Goal: Task Accomplishment & Management: Use online tool/utility

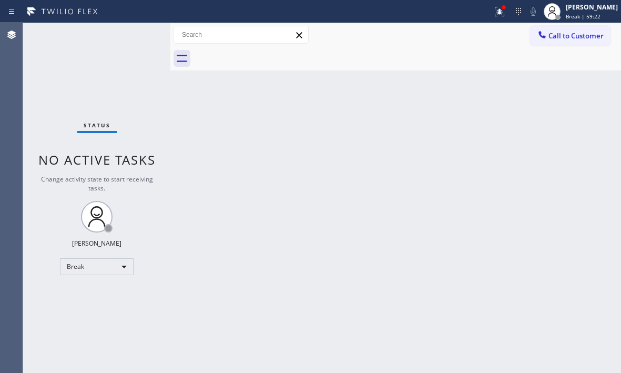
click at [544, 115] on div "Back to Dashboard Change Sender ID Customers Technicians Select a contact Outbo…" at bounding box center [395, 198] width 451 height 350
click at [116, 264] on div "Break" at bounding box center [97, 266] width 74 height 17
click at [103, 288] on li "Available" at bounding box center [95, 294] width 71 height 13
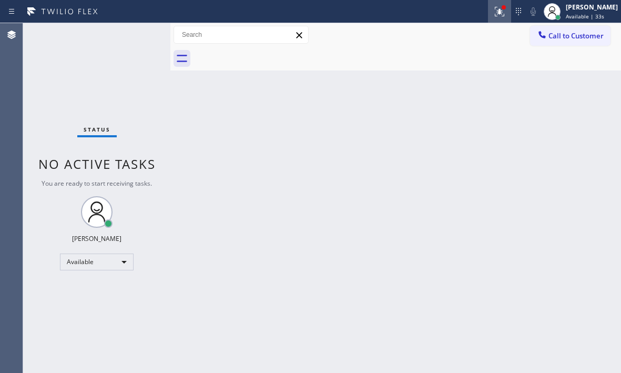
click at [493, 16] on icon at bounding box center [499, 11] width 13 height 13
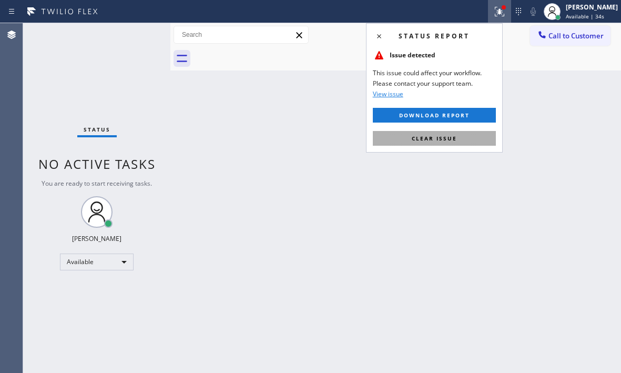
click at [467, 139] on button "Clear issue" at bounding box center [434, 138] width 123 height 15
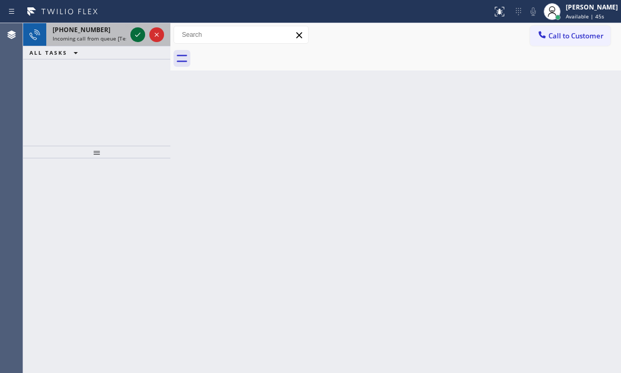
click at [132, 33] on icon at bounding box center [137, 34] width 13 height 13
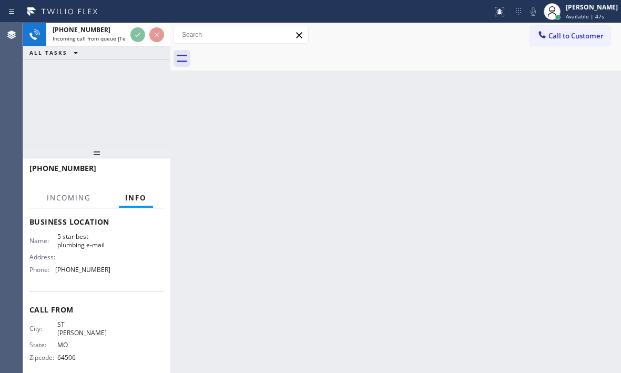
scroll to position [141, 0]
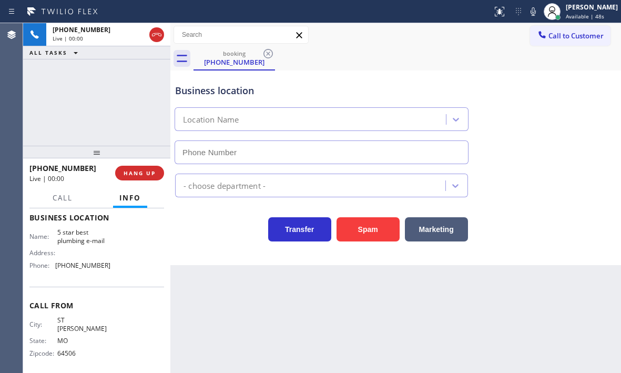
type input "[PHONE_NUMBER]"
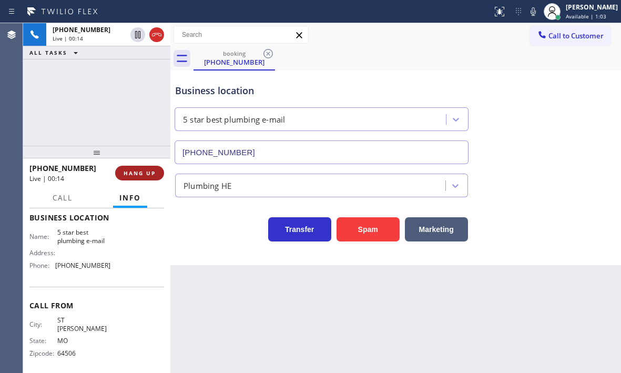
click at [127, 170] on span "HANG UP" at bounding box center [140, 172] width 32 height 7
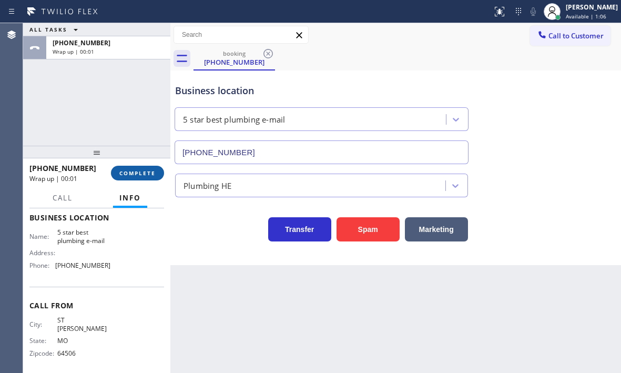
click at [134, 168] on button "COMPLETE" at bounding box center [137, 173] width 53 height 15
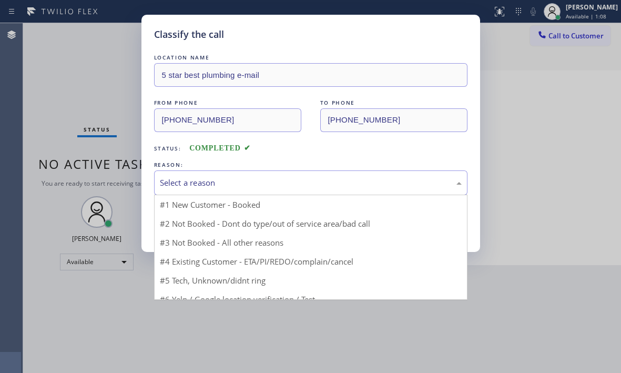
click at [279, 185] on div "Select a reason" at bounding box center [311, 183] width 302 height 12
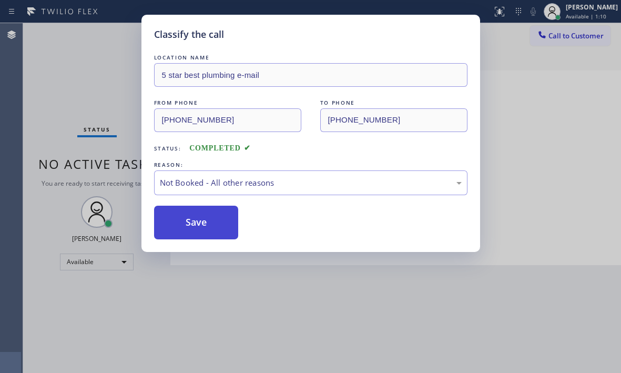
click at [195, 221] on button "Save" at bounding box center [196, 223] width 85 height 34
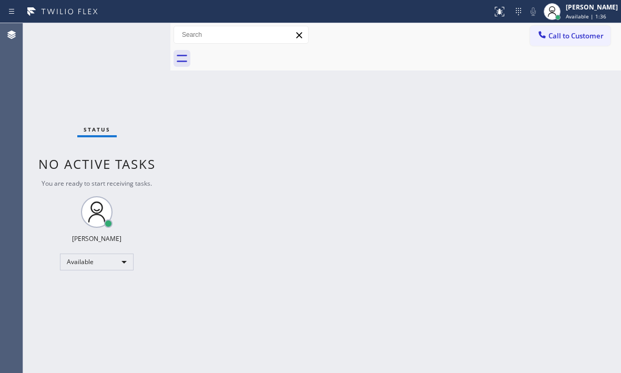
click at [351, 222] on div "Back to Dashboard Change Sender ID Customers Technicians Select a contact Outbo…" at bounding box center [395, 198] width 451 height 350
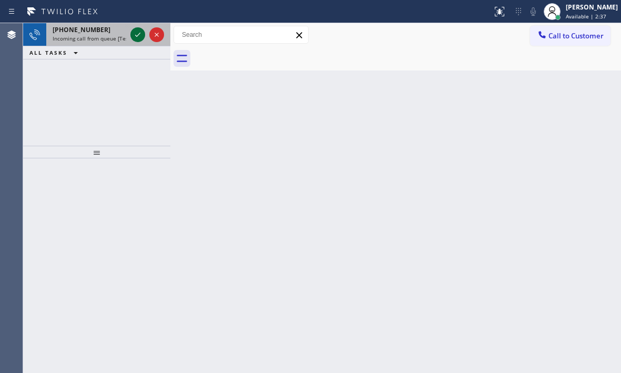
click at [138, 34] on icon at bounding box center [137, 34] width 13 height 13
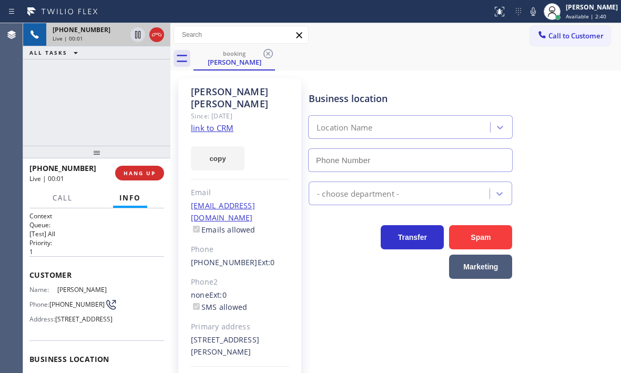
type input "[PHONE_NUMBER]"
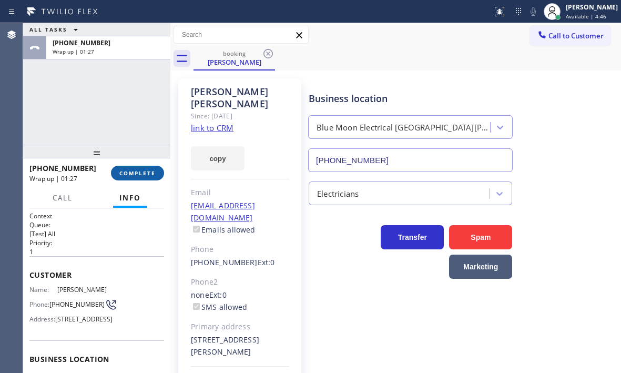
click at [142, 170] on span "COMPLETE" at bounding box center [137, 172] width 36 height 7
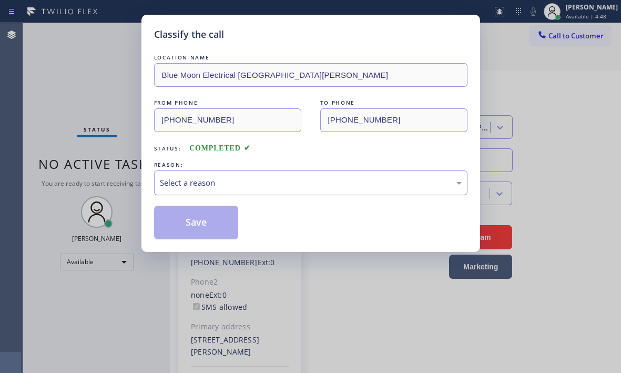
click at [244, 183] on div "Select a reason" at bounding box center [311, 183] width 302 height 12
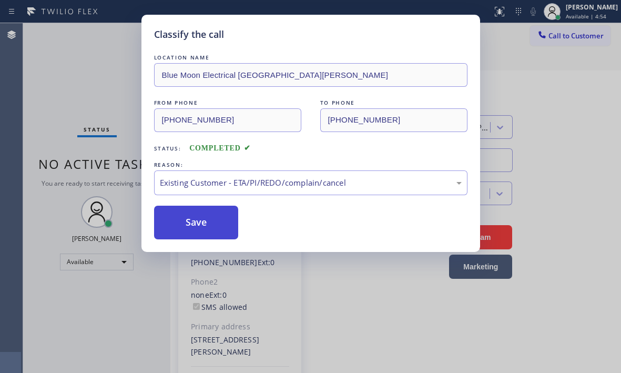
click at [198, 222] on button "Save" at bounding box center [196, 223] width 85 height 34
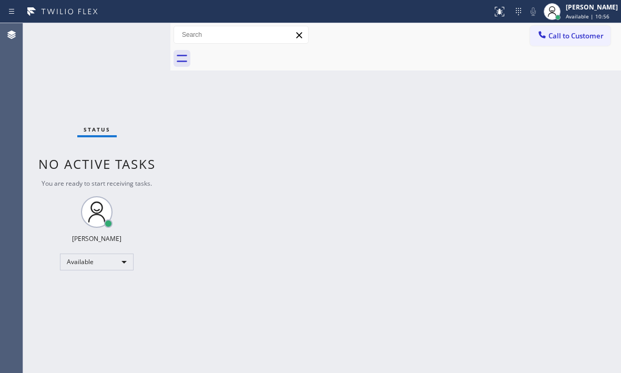
click at [132, 34] on div "Status No active tasks You are ready to start receiving tasks. [PERSON_NAME] Av…" at bounding box center [96, 198] width 147 height 350
click at [83, 47] on div "Status No active tasks You are ready to start receiving tasks. [PERSON_NAME] Av…" at bounding box center [96, 198] width 147 height 350
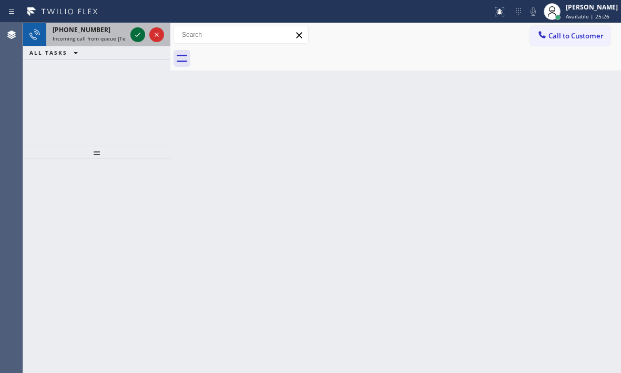
click at [134, 36] on icon at bounding box center [137, 34] width 13 height 13
click at [134, 33] on icon at bounding box center [137, 34] width 13 height 13
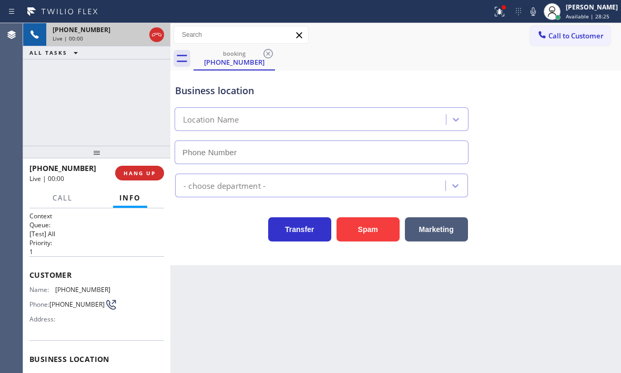
type input "[PHONE_NUMBER]"
click at [33, 271] on div "Context Queue: [Test] All Priority: 1 Customer Name: [PHONE_NUMBER] Phone: [PHO…" at bounding box center [96, 290] width 147 height 165
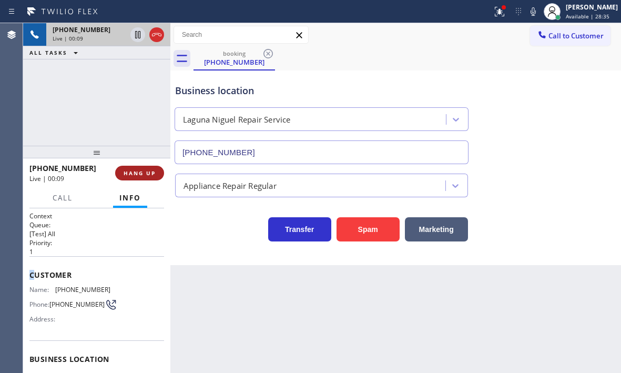
click at [151, 177] on button "HANG UP" at bounding box center [139, 173] width 49 height 15
click at [138, 175] on span "HANG UP" at bounding box center [140, 172] width 32 height 7
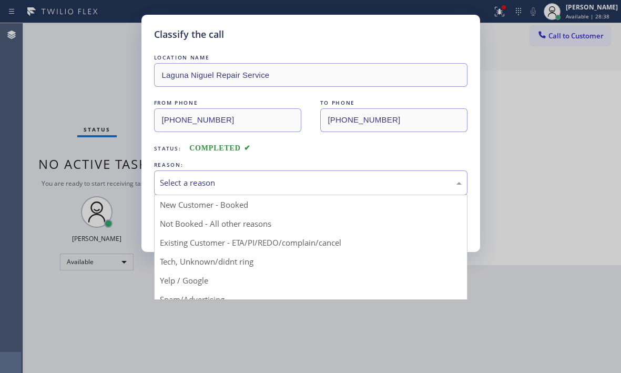
click at [262, 193] on div "Select a reason" at bounding box center [310, 182] width 313 height 25
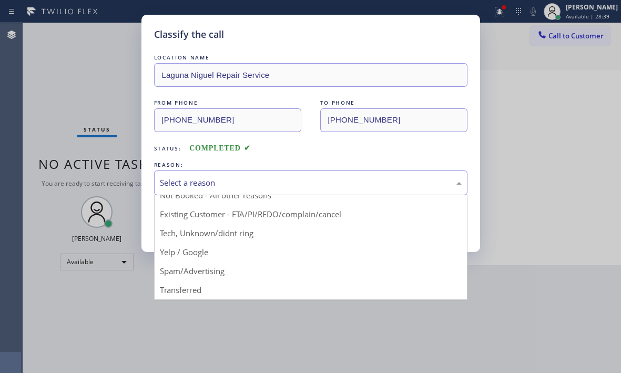
scroll to position [53, 0]
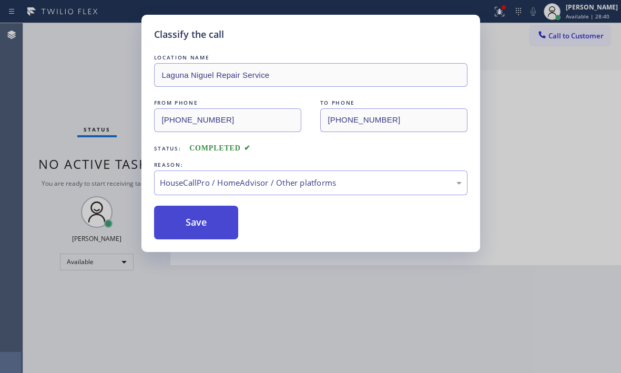
click at [199, 221] on button "Save" at bounding box center [196, 223] width 85 height 34
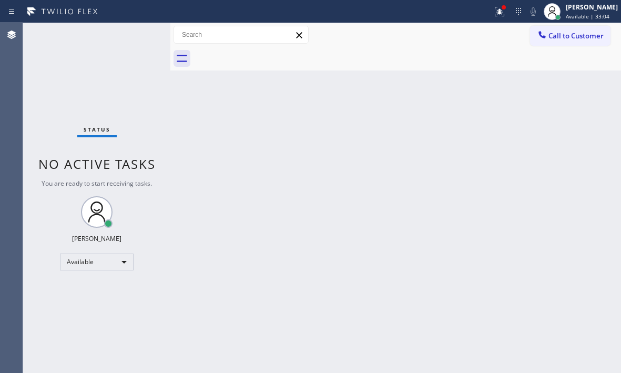
click at [139, 37] on div "Status No active tasks You are ready to start receiving tasks. [PERSON_NAME] Av…" at bounding box center [96, 198] width 147 height 350
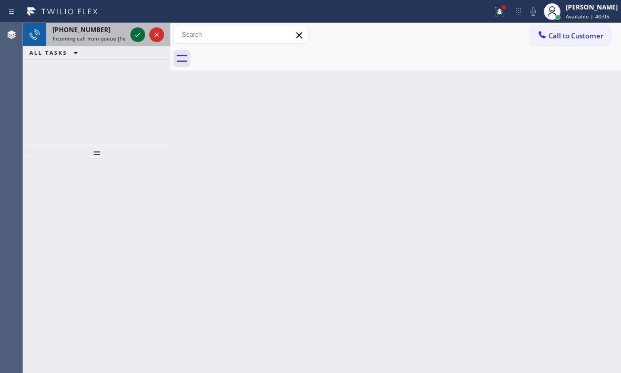
click at [140, 35] on icon at bounding box center [137, 34] width 13 height 13
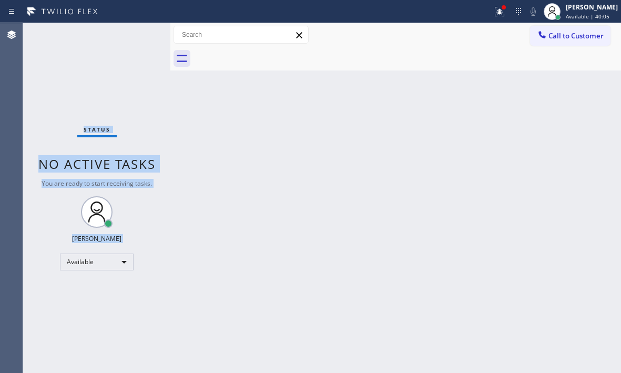
click at [140, 35] on div "Status No active tasks You are ready to start receiving tasks. [PERSON_NAME] Av…" at bounding box center [96, 198] width 147 height 350
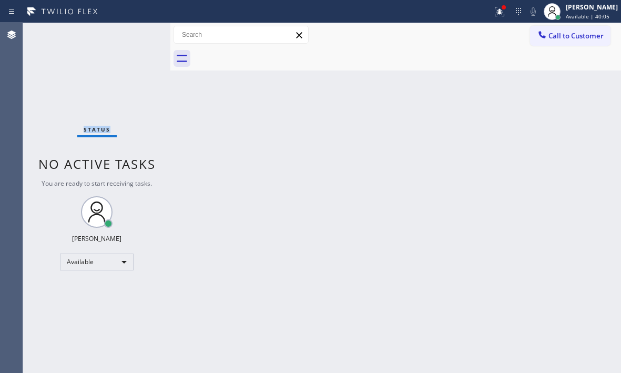
click at [140, 35] on div "Status No active tasks You are ready to start receiving tasks. [PERSON_NAME] Av…" at bounding box center [96, 198] width 147 height 350
click at [137, 34] on div "Status No active tasks You are ready to start receiving tasks. [PERSON_NAME] Av…" at bounding box center [96, 198] width 147 height 350
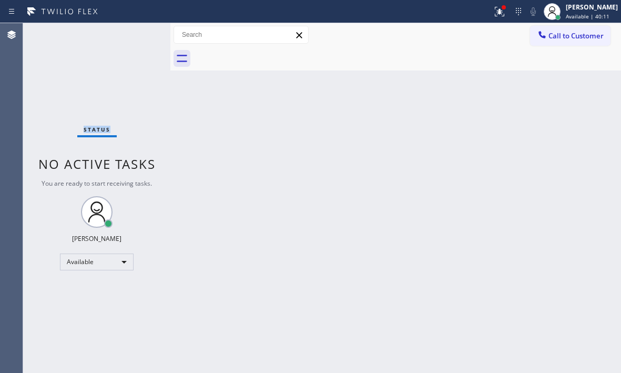
click at [137, 34] on div "Status No active tasks You are ready to start receiving tasks. [PERSON_NAME] Av…" at bounding box center [96, 198] width 147 height 350
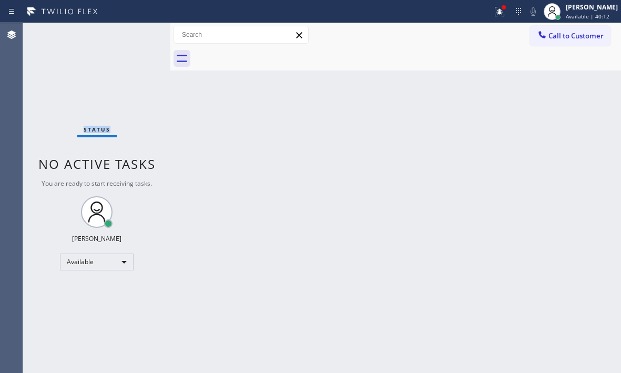
click at [137, 34] on div "Status No active tasks You are ready to start receiving tasks. [PERSON_NAME] Av…" at bounding box center [96, 198] width 147 height 350
click at [137, 33] on div "Status No active tasks You are ready to start receiving tasks. [PERSON_NAME] Av…" at bounding box center [96, 198] width 147 height 350
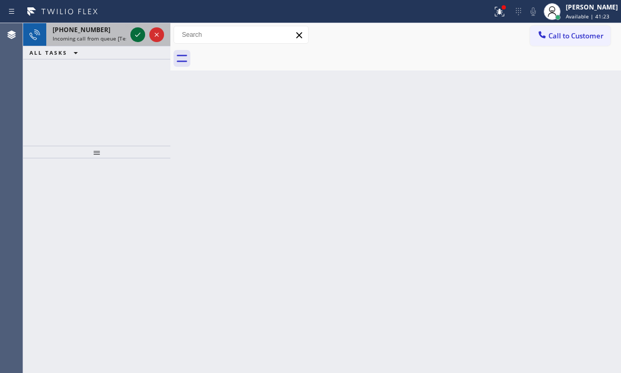
click at [135, 38] on icon at bounding box center [137, 34] width 13 height 13
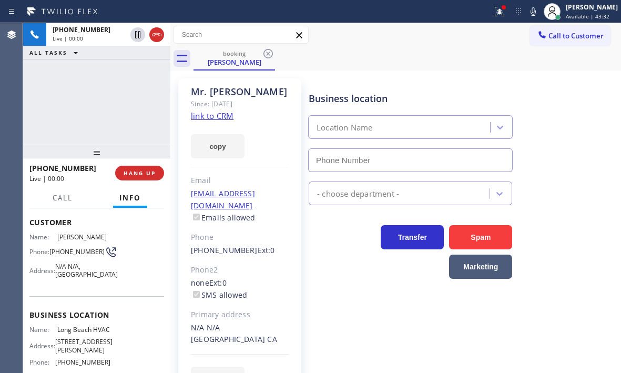
scroll to position [105, 0]
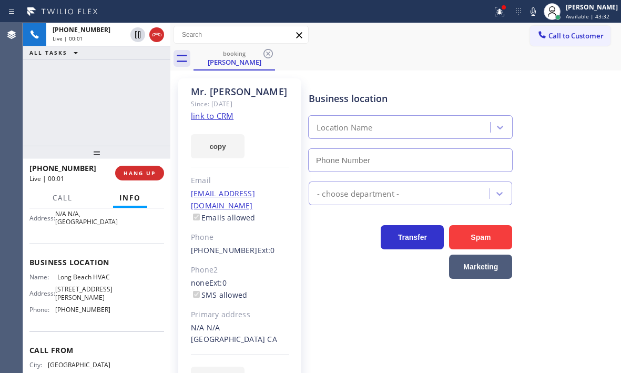
type input "[PHONE_NUMBER]"
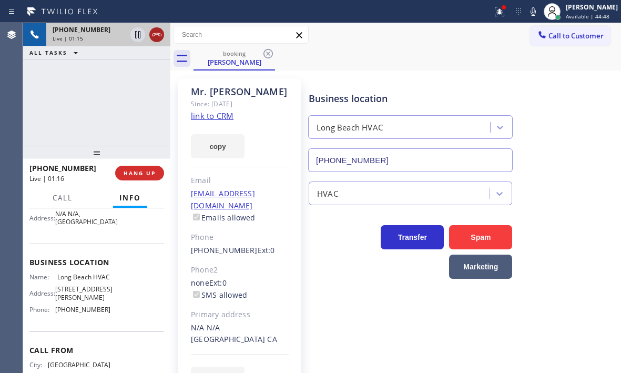
click at [160, 34] on icon at bounding box center [156, 34] width 9 height 3
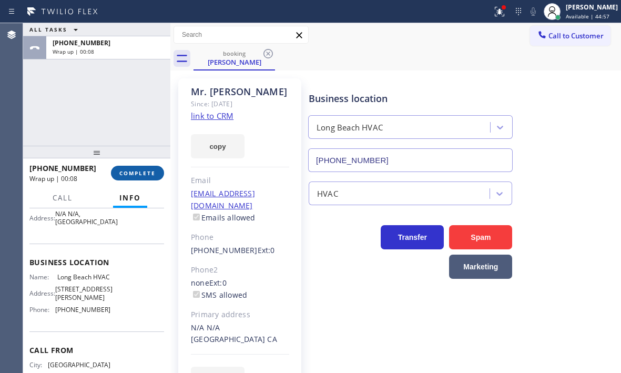
click at [153, 176] on span "COMPLETE" at bounding box center [137, 172] width 36 height 7
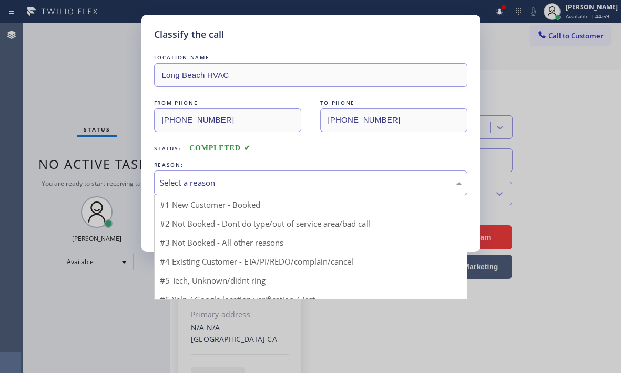
click at [247, 178] on div "Select a reason" at bounding box center [311, 183] width 302 height 12
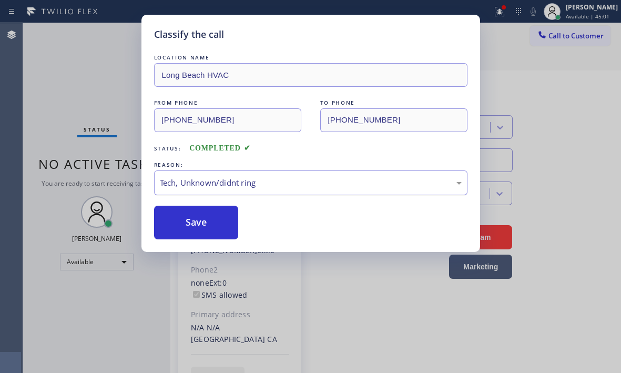
click at [244, 183] on div "Tech, Unknown/didnt ring" at bounding box center [311, 183] width 302 height 12
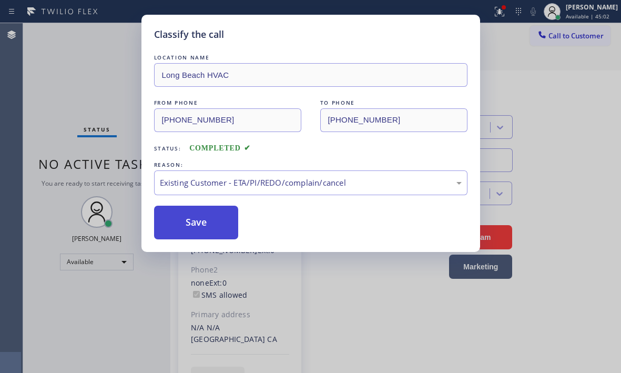
click at [180, 232] on button "Save" at bounding box center [196, 223] width 85 height 34
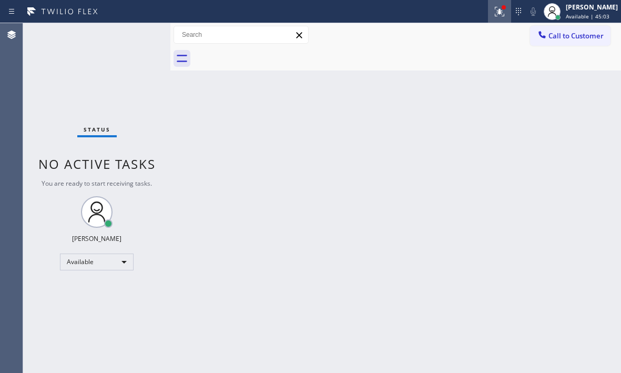
click at [493, 11] on icon at bounding box center [499, 11] width 13 height 13
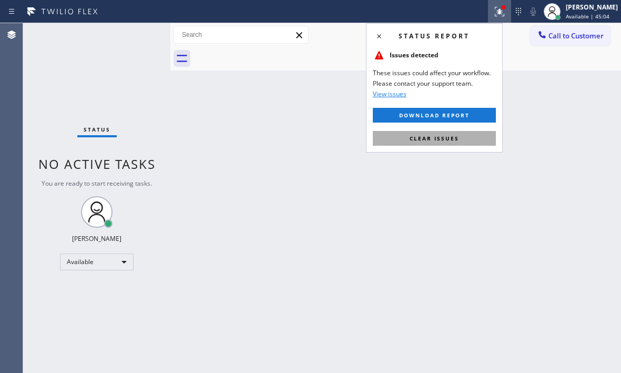
click at [420, 141] on span "Clear issues" at bounding box center [434, 138] width 49 height 7
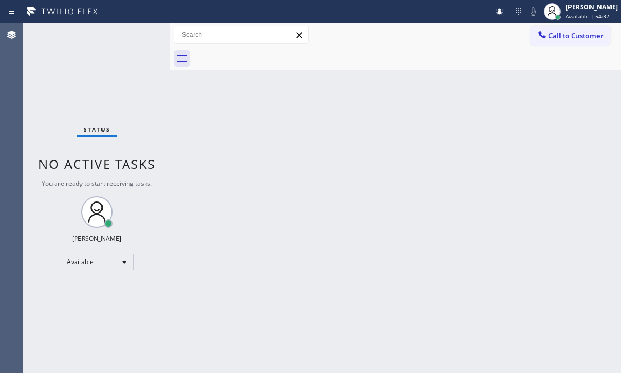
click at [77, 82] on div "Status No active tasks You are ready to start receiving tasks. [PERSON_NAME] Av…" at bounding box center [96, 198] width 147 height 350
click at [254, 175] on div "Back to Dashboard Change Sender ID Customers Technicians Select a contact Outbo…" at bounding box center [395, 198] width 451 height 350
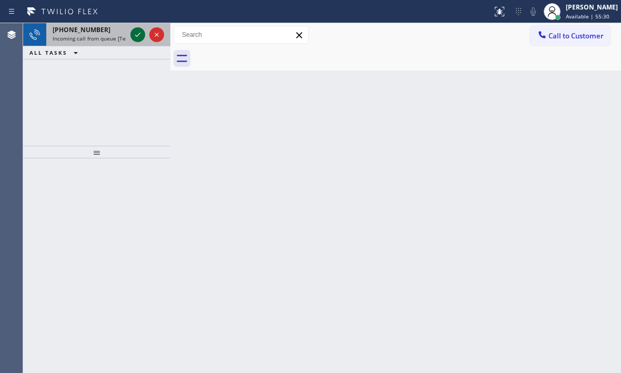
click at [136, 30] on icon at bounding box center [137, 34] width 13 height 13
click at [137, 37] on icon at bounding box center [137, 34] width 13 height 13
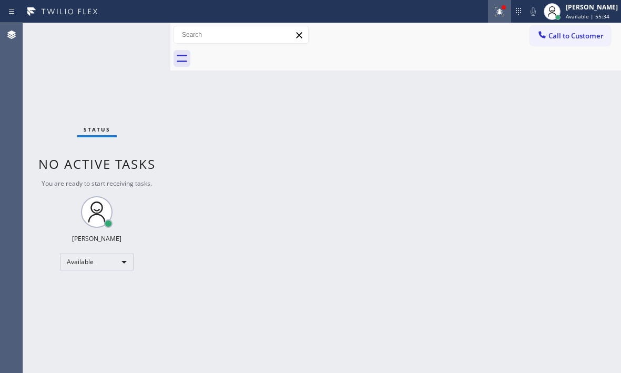
click at [495, 11] on icon at bounding box center [498, 10] width 6 height 7
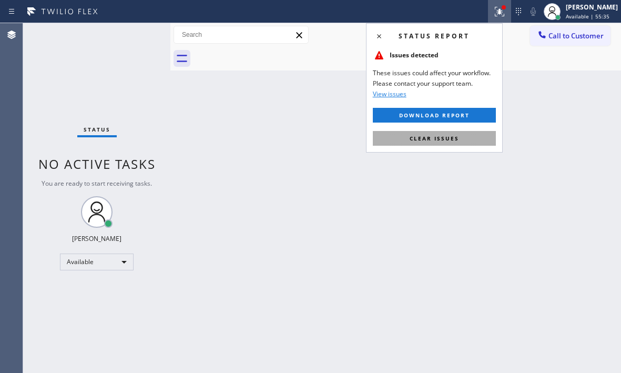
click at [465, 142] on button "Clear issues" at bounding box center [434, 138] width 123 height 15
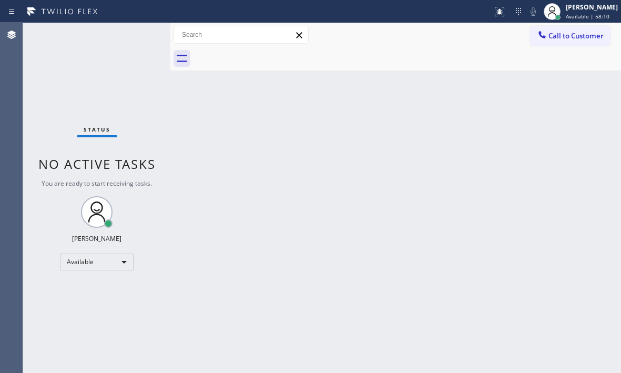
click at [133, 37] on div "Status No active tasks You are ready to start receiving tasks. [PERSON_NAME] Av…" at bounding box center [96, 198] width 147 height 350
click at [133, 36] on div "Status No active tasks You are ready to start receiving tasks. [PERSON_NAME] Av…" at bounding box center [96, 198] width 147 height 350
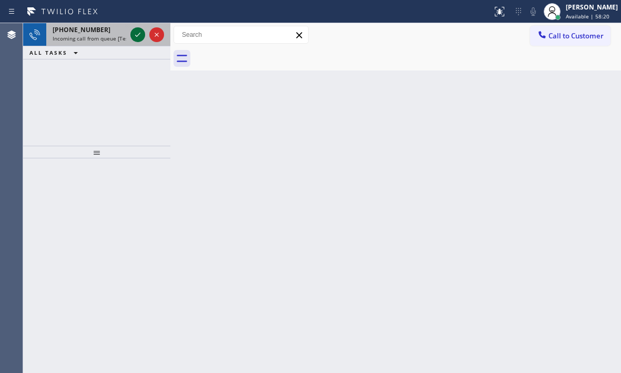
click at [138, 38] on icon at bounding box center [137, 34] width 13 height 13
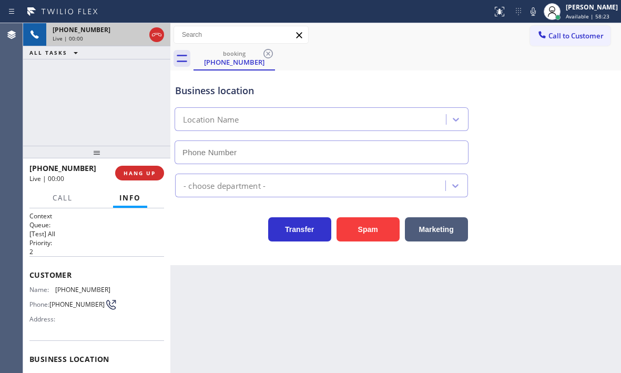
type input "[PHONE_NUMBER]"
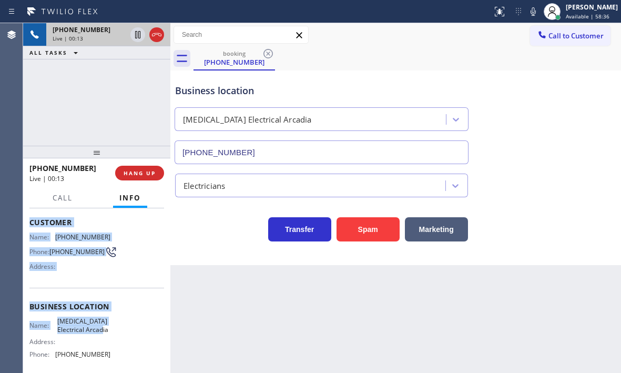
scroll to position [105, 0]
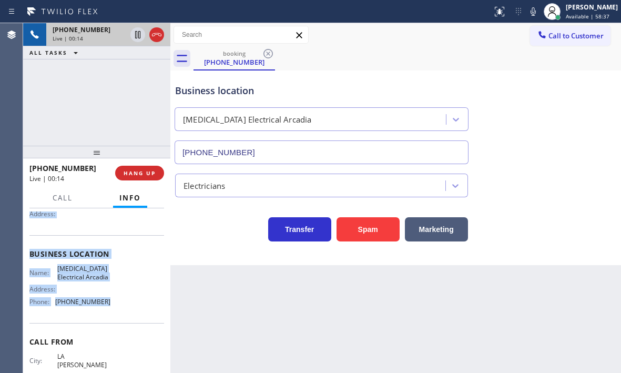
drag, startPoint x: 27, startPoint y: 271, endPoint x: 116, endPoint y: 319, distance: 101.4
click at [116, 319] on div "Context Queue: [Test] All Priority: 2 Customer Name: [PHONE_NUMBER] Phone: [PHO…" at bounding box center [96, 290] width 147 height 165
copy div "Customer Name: [PHONE_NUMBER] Phone: [PHONE_NUMBER] Address: Business location …"
click at [141, 37] on icon at bounding box center [137, 34] width 13 height 13
click at [139, 32] on icon at bounding box center [137, 34] width 7 height 7
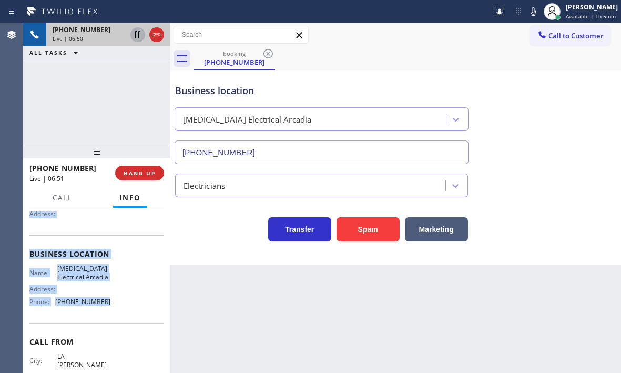
click at [138, 38] on icon at bounding box center [137, 34] width 5 height 7
click at [137, 34] on icon at bounding box center [137, 34] width 7 height 7
click at [161, 40] on icon at bounding box center [156, 34] width 13 height 13
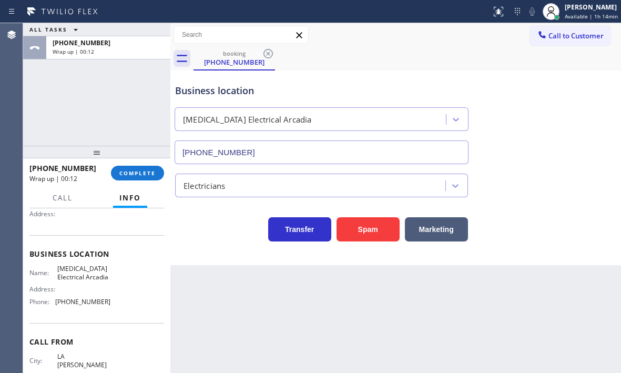
click at [618, 74] on div "Business location [MEDICAL_DATA] Electrical [GEOGRAPHIC_DATA] [PHONE_NUMBER] El…" at bounding box center [395, 167] width 451 height 195
click at [136, 176] on span "COMPLETE" at bounding box center [137, 172] width 36 height 7
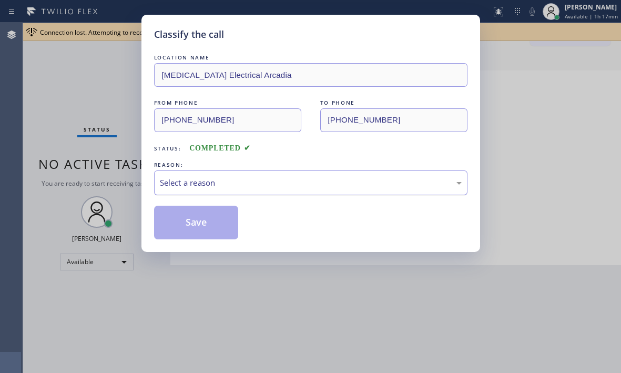
click at [227, 183] on div "Select a reason" at bounding box center [311, 183] width 302 height 12
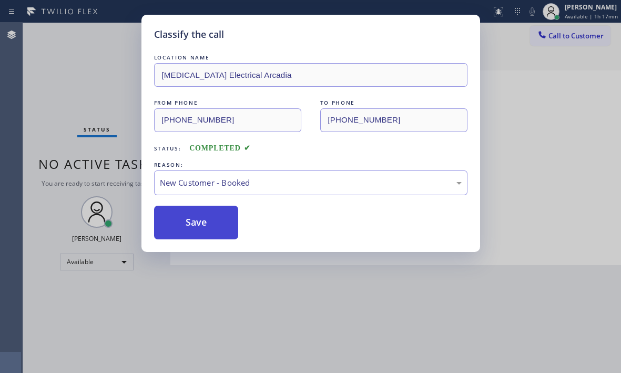
click at [178, 219] on button "Save" at bounding box center [196, 223] width 85 height 34
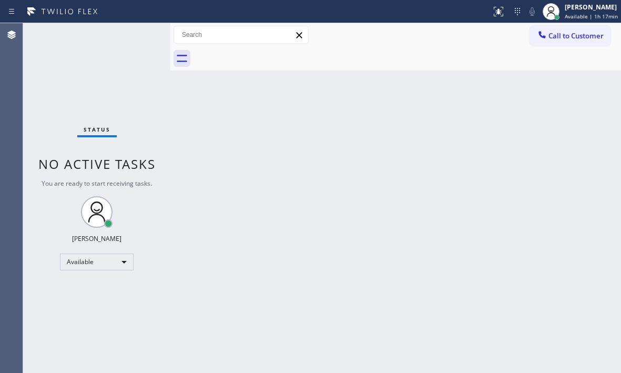
click at [333, 111] on div "Back to Dashboard Change Sender ID Customers Technicians Select a contact Outbo…" at bounding box center [395, 198] width 451 height 350
click at [147, 35] on div "Status No active tasks You are ready to start receiving tasks. [PERSON_NAME] Av…" at bounding box center [96, 198] width 147 height 350
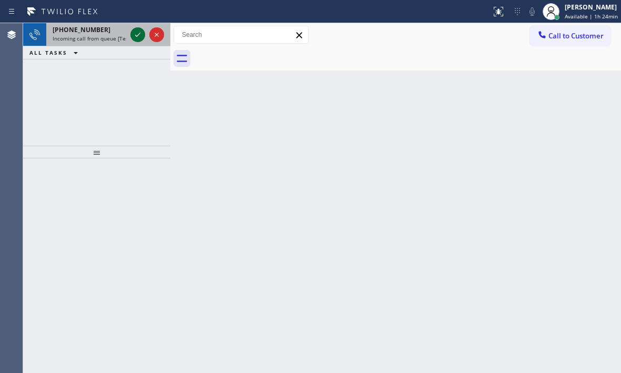
click at [135, 35] on icon at bounding box center [137, 34] width 13 height 13
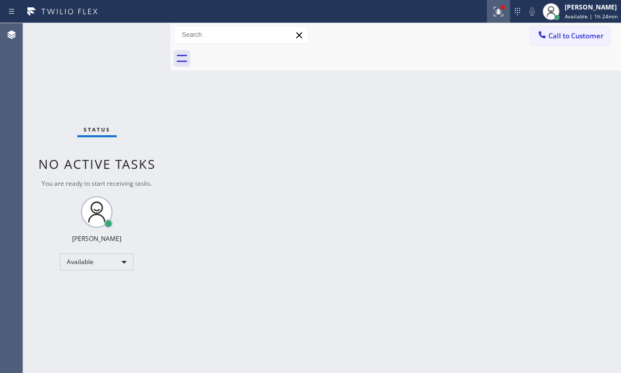
click at [492, 11] on icon at bounding box center [498, 11] width 13 height 13
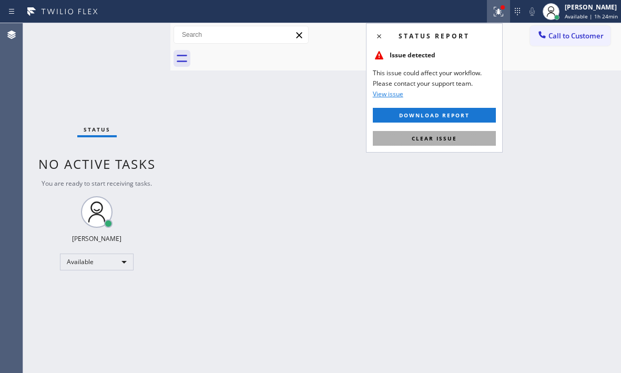
click at [483, 141] on button "Clear issue" at bounding box center [434, 138] width 123 height 15
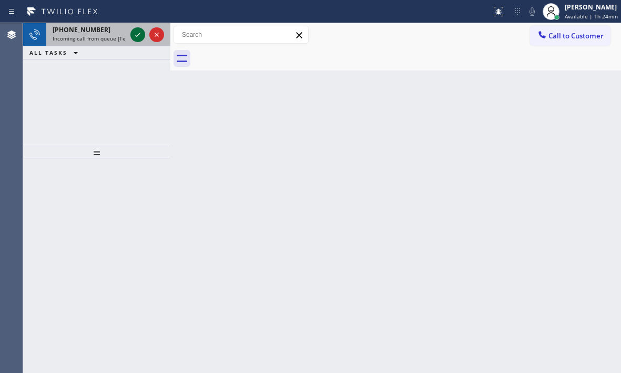
click at [135, 33] on icon at bounding box center [137, 34] width 13 height 13
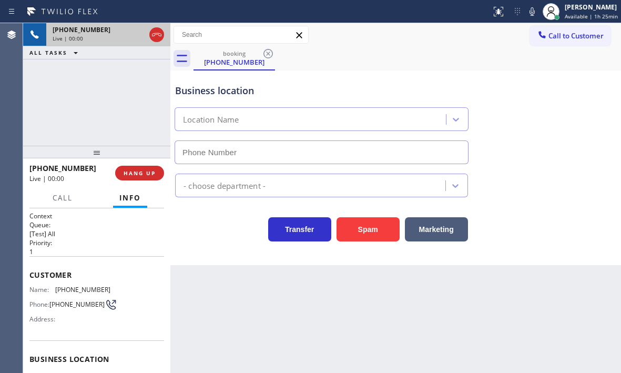
type input "[PHONE_NUMBER]"
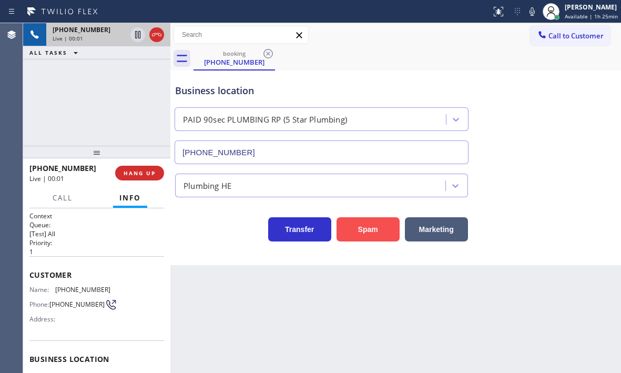
click at [366, 229] on button "Spam" at bounding box center [367, 229] width 63 height 24
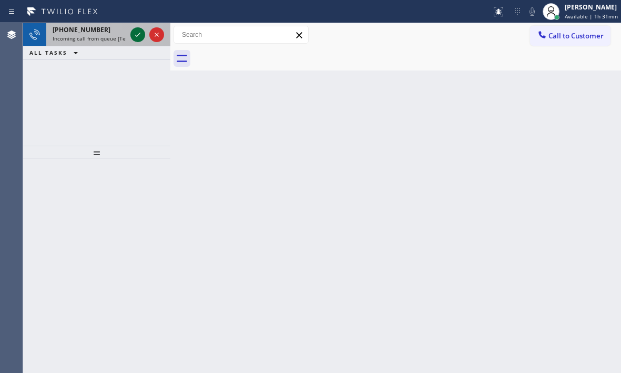
click at [139, 35] on icon at bounding box center [137, 35] width 5 height 4
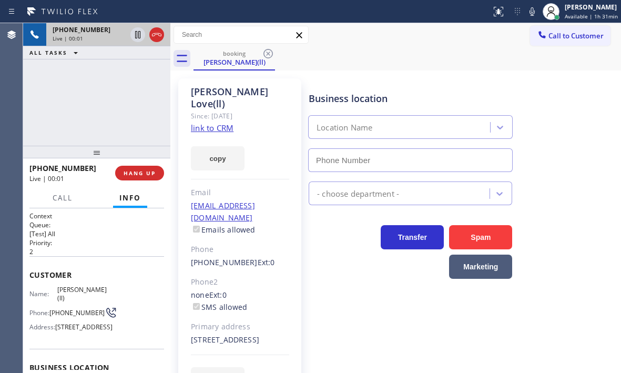
type input "[PHONE_NUMBER]"
click at [227, 122] on link "link to CRM" at bounding box center [212, 127] width 43 height 11
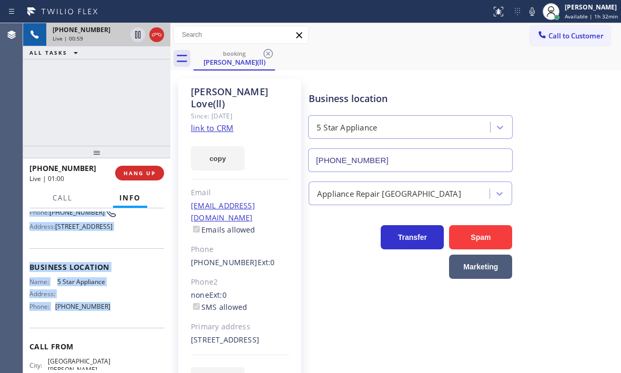
scroll to position [105, 0]
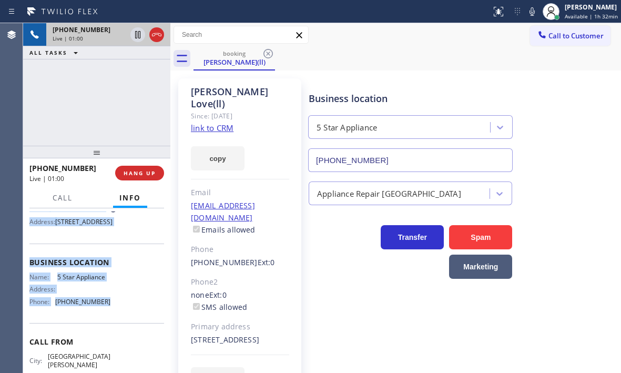
drag, startPoint x: 29, startPoint y: 269, endPoint x: 231, endPoint y: 331, distance: 211.0
click at [136, 321] on div "Context Queue: [Test] All Priority: 2 Customer Name: [PERSON_NAME](ll) Phone: […" at bounding box center [96, 258] width 135 height 304
copy div "Customer Name: [PERSON_NAME](ll) Phone: [PHONE_NUMBER] Address: [STREET_ADDRESS…"
click at [138, 37] on icon at bounding box center [137, 34] width 5 height 7
click at [138, 34] on icon at bounding box center [137, 34] width 13 height 13
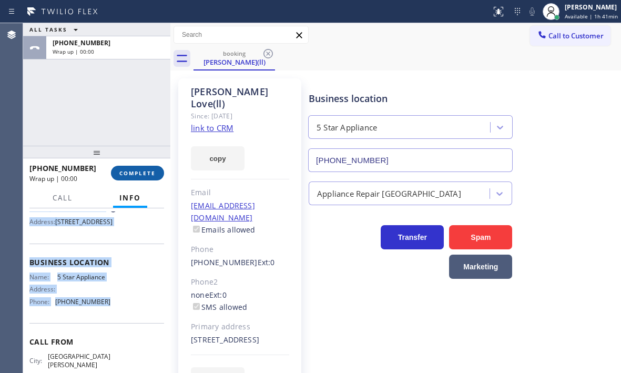
click at [144, 170] on span "COMPLETE" at bounding box center [137, 172] width 36 height 7
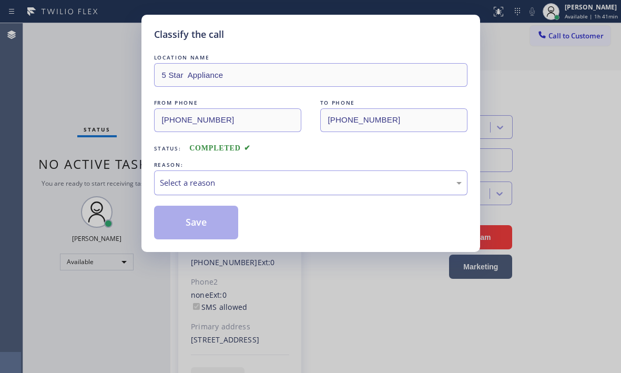
click at [218, 184] on div "Select a reason" at bounding box center [311, 183] width 302 height 12
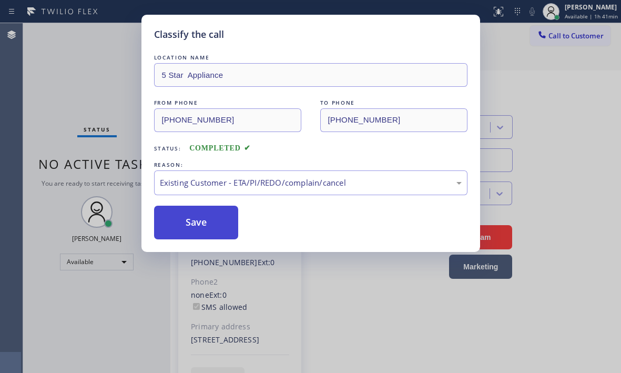
click at [202, 218] on button "Save" at bounding box center [196, 223] width 85 height 34
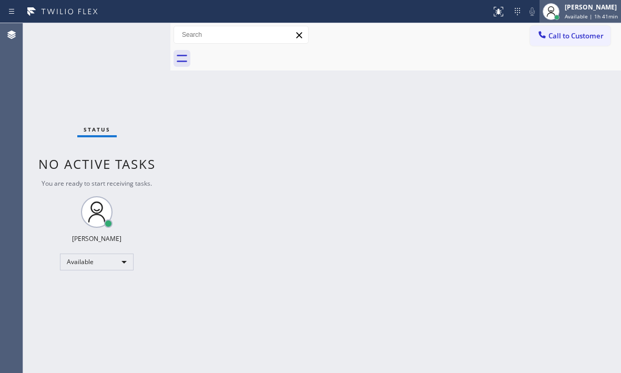
click at [570, 17] on span "Available | 1h 41min" at bounding box center [591, 16] width 53 height 7
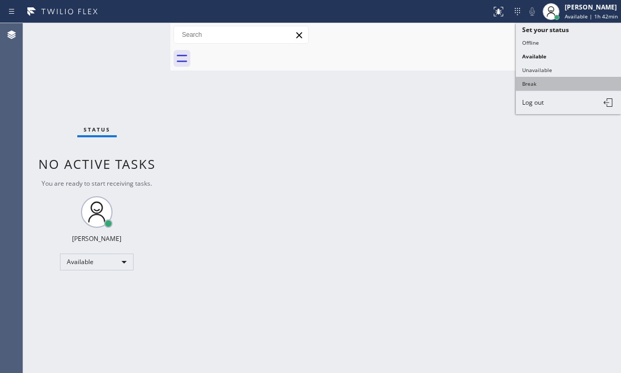
click at [536, 85] on button "Break" at bounding box center [568, 84] width 105 height 14
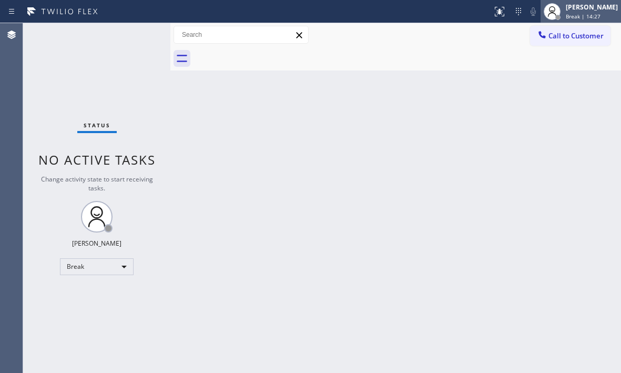
click at [577, 13] on span "Break | 14:27" at bounding box center [583, 16] width 35 height 7
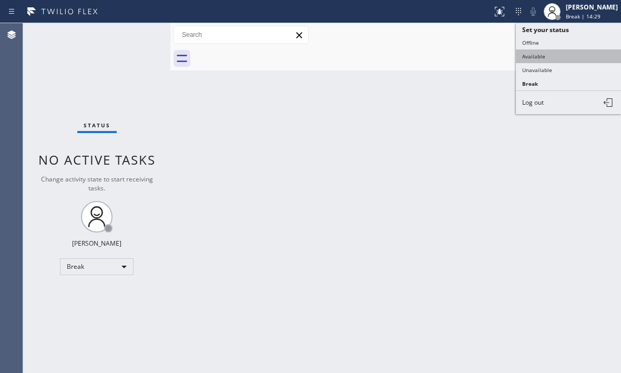
click at [539, 54] on button "Available" at bounding box center [568, 56] width 105 height 14
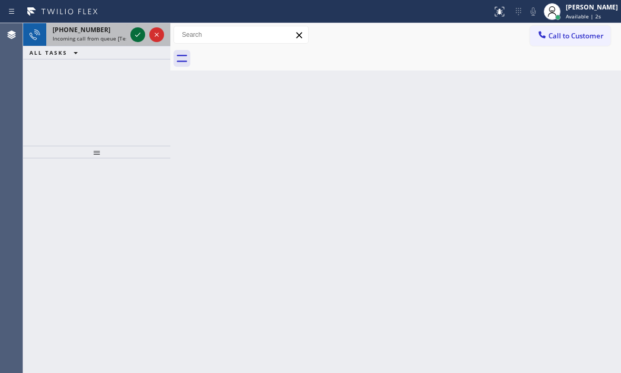
click at [137, 35] on icon at bounding box center [137, 34] width 13 height 13
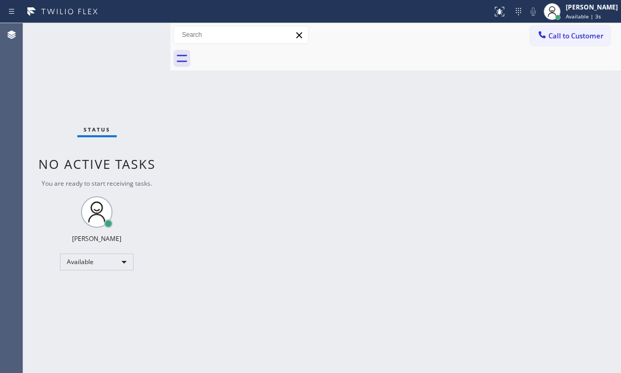
click at [137, 35] on div "Status No active tasks You are ready to start receiving tasks. [PERSON_NAME] Av…" at bounding box center [96, 198] width 147 height 350
click at [499, 19] on button at bounding box center [499, 11] width 23 height 23
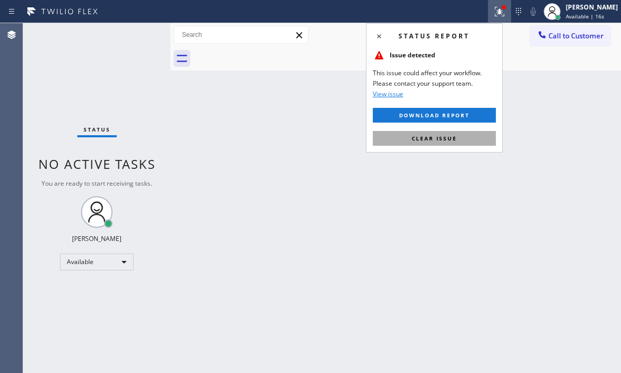
click at [468, 138] on button "Clear issue" at bounding box center [434, 138] width 123 height 15
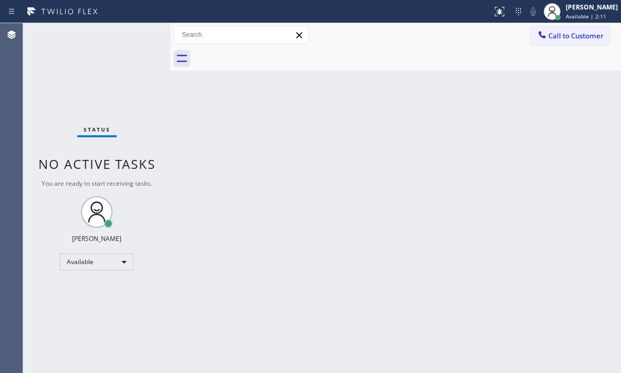
click at [134, 38] on div "Status No active tasks You are ready to start receiving tasks. [PERSON_NAME] Av…" at bounding box center [96, 198] width 147 height 350
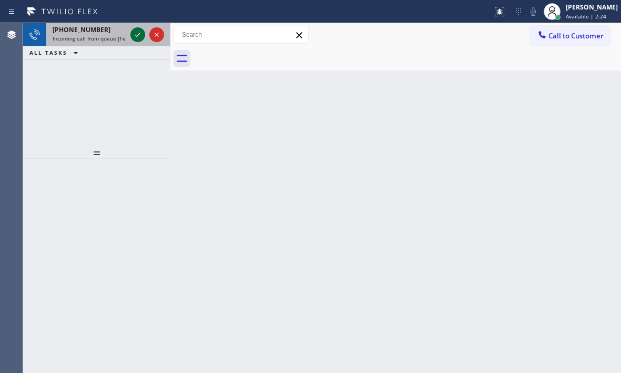
drag, startPoint x: 114, startPoint y: 39, endPoint x: 132, endPoint y: 38, distance: 18.5
click at [115, 39] on span "Incoming call from queue [Test] All" at bounding box center [96, 38] width 87 height 7
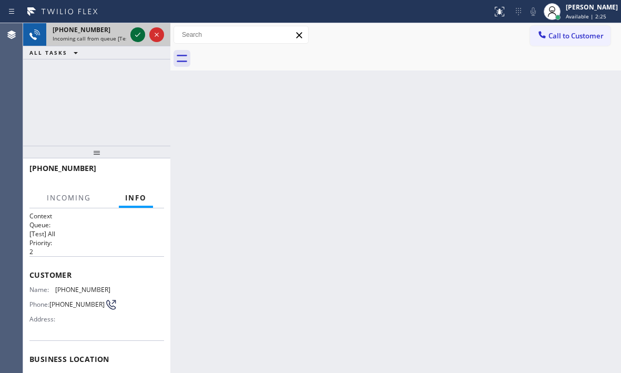
click at [140, 34] on icon at bounding box center [137, 34] width 13 height 13
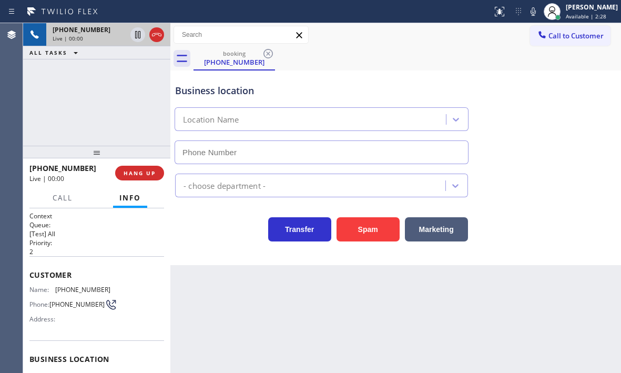
type input "[PHONE_NUMBER]"
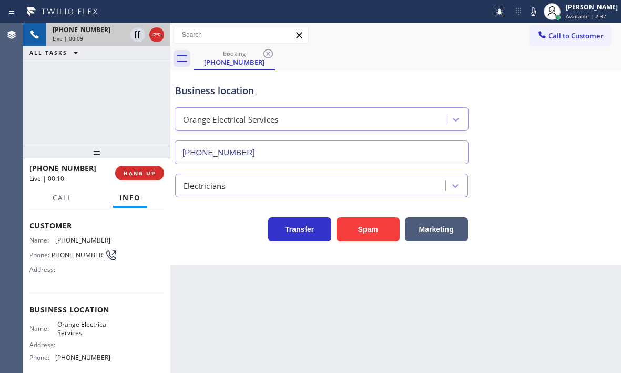
scroll to position [150, 0]
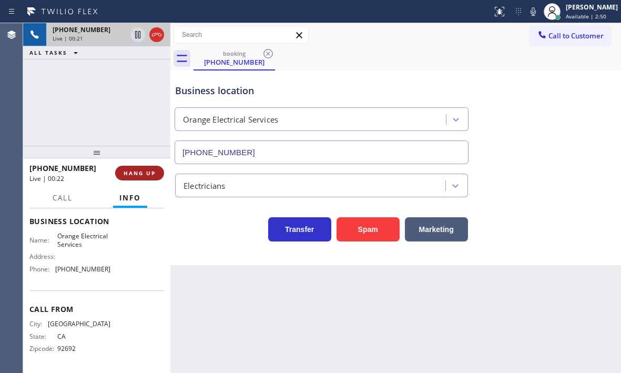
click at [137, 176] on span "HANG UP" at bounding box center [140, 172] width 32 height 7
click at [150, 175] on span "HANG UP" at bounding box center [140, 172] width 32 height 7
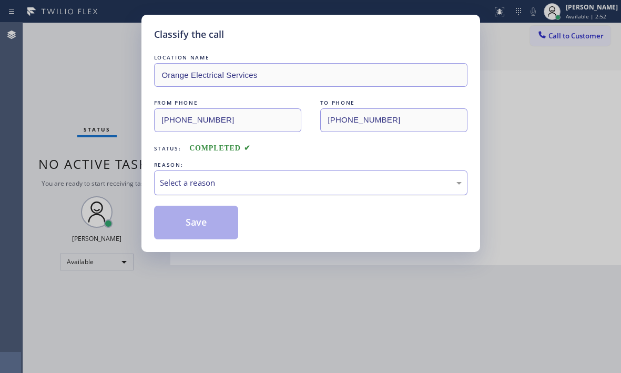
click at [229, 180] on div "Select a reason" at bounding box center [311, 183] width 302 height 12
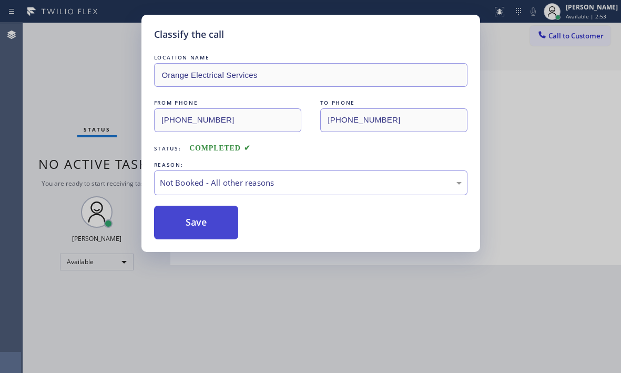
click at [190, 223] on button "Save" at bounding box center [196, 223] width 85 height 34
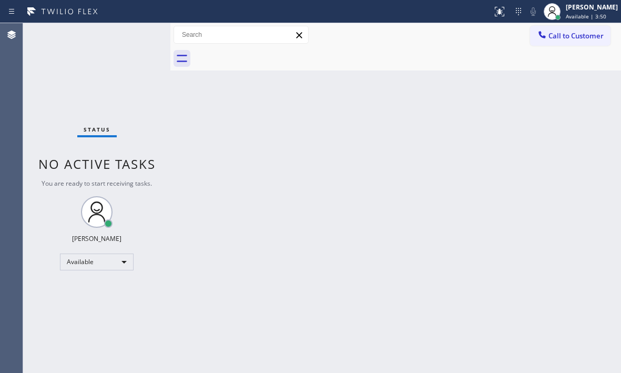
click at [137, 36] on div "Status No active tasks You are ready to start receiving tasks. [PERSON_NAME] Av…" at bounding box center [96, 198] width 147 height 350
click at [138, 35] on div "Status No active tasks You are ready to start receiving tasks. [PERSON_NAME] Av…" at bounding box center [96, 198] width 147 height 350
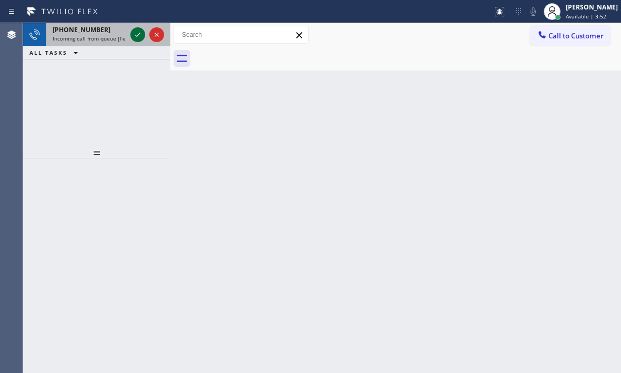
click at [138, 35] on icon at bounding box center [137, 35] width 5 height 4
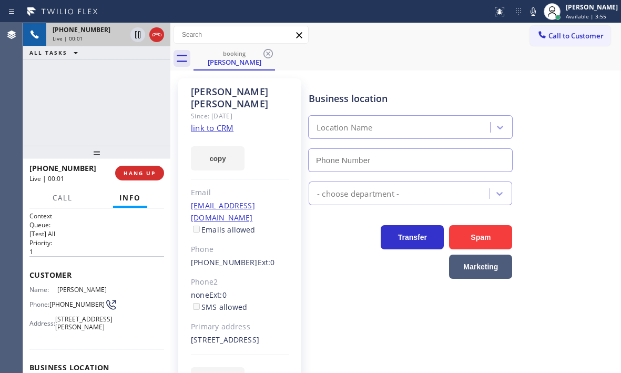
type input "[PHONE_NUMBER]"
click at [213, 122] on link "link to CRM" at bounding box center [212, 127] width 43 height 11
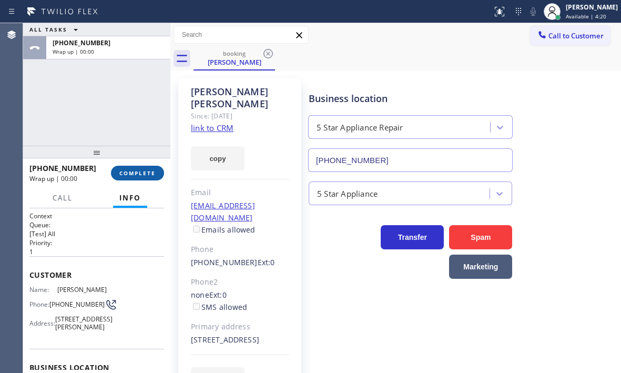
click at [141, 175] on span "COMPLETE" at bounding box center [137, 172] width 36 height 7
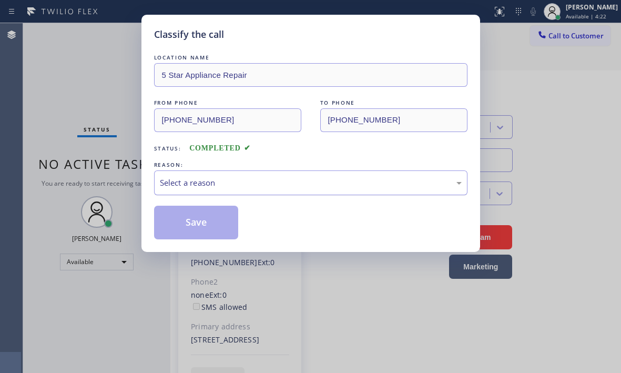
click at [252, 181] on div "Select a reason" at bounding box center [311, 183] width 302 height 12
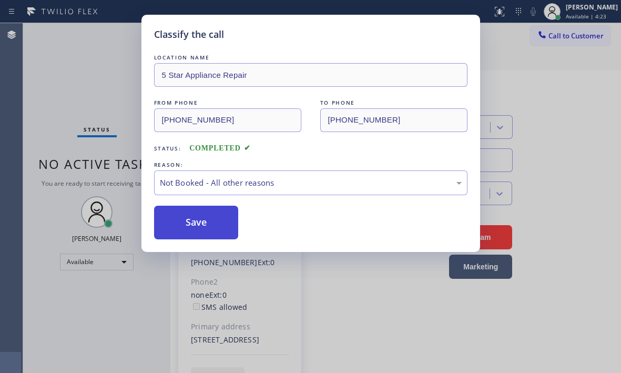
click at [185, 222] on button "Save" at bounding box center [196, 223] width 85 height 34
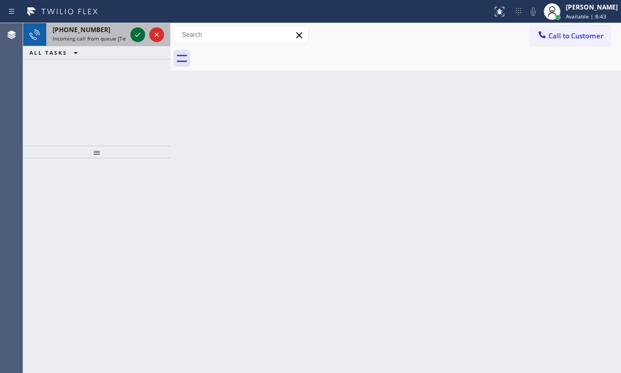
click at [132, 34] on icon at bounding box center [137, 34] width 13 height 13
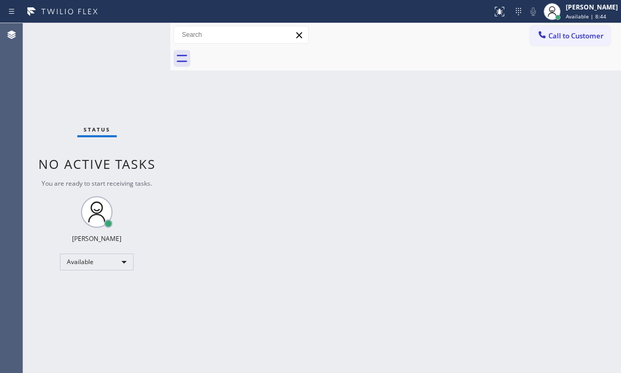
click at [136, 34] on div "Status No active tasks You are ready to start receiving tasks. [PERSON_NAME] Av…" at bounding box center [96, 198] width 147 height 350
click at [69, 43] on div "Status No active tasks You are ready to start receiving tasks. [PERSON_NAME] Av…" at bounding box center [96, 198] width 147 height 350
click at [71, 86] on div "Status No active tasks You are ready to start receiving tasks. [PERSON_NAME] Av…" at bounding box center [96, 198] width 147 height 350
click at [493, 15] on icon at bounding box center [499, 11] width 13 height 13
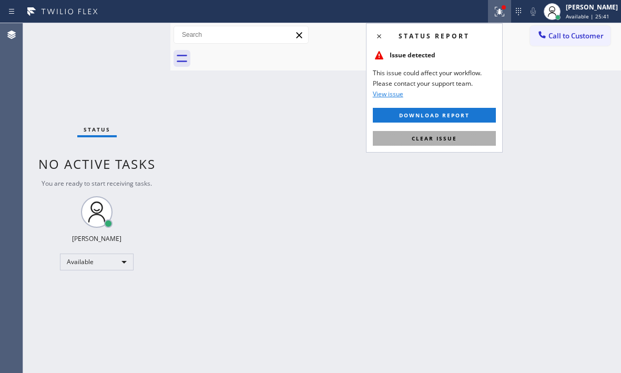
click at [468, 140] on button "Clear issue" at bounding box center [434, 138] width 123 height 15
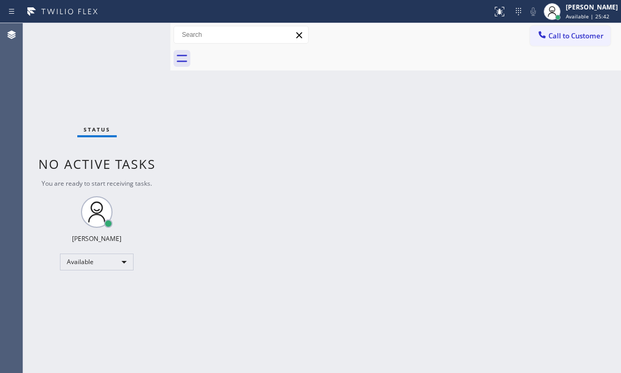
click at [532, 154] on div "Back to Dashboard Change Sender ID Customers Technicians Select a contact Outbo…" at bounding box center [395, 198] width 451 height 350
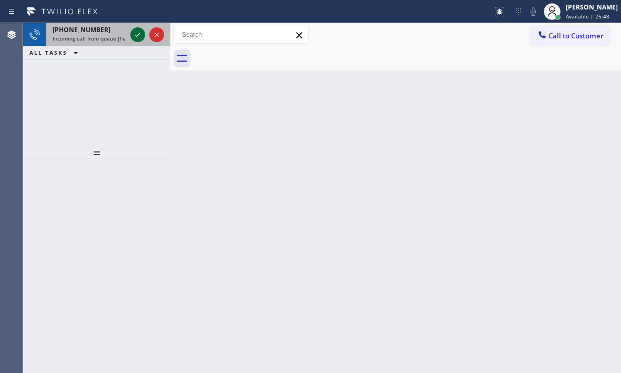
click at [134, 33] on icon at bounding box center [137, 34] width 13 height 13
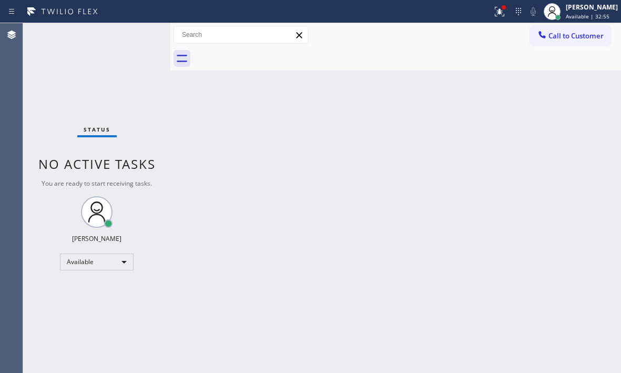
click at [95, 88] on div "Status No active tasks You are ready to start receiving tasks. [PERSON_NAME] Av…" at bounding box center [96, 198] width 147 height 350
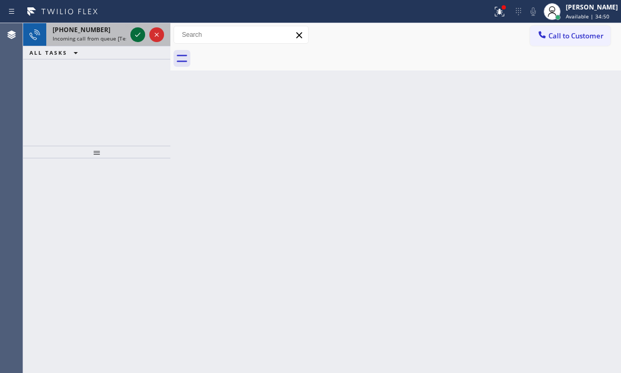
click at [134, 37] on icon at bounding box center [137, 34] width 13 height 13
click at [139, 38] on icon at bounding box center [137, 34] width 13 height 13
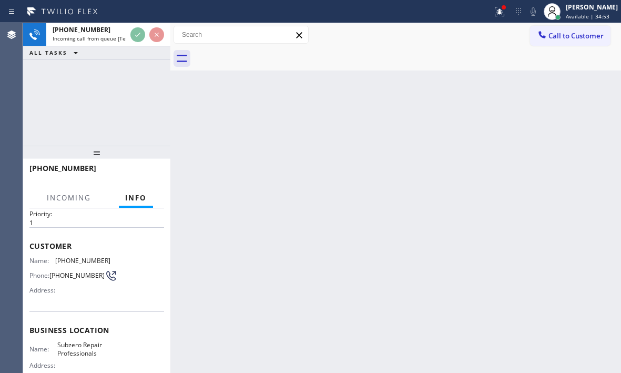
scroll to position [53, 0]
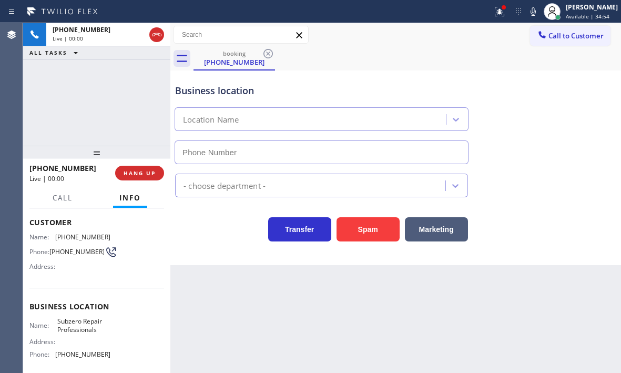
type input "[PHONE_NUMBER]"
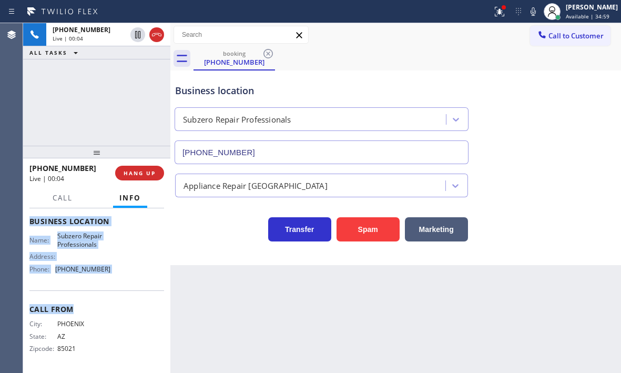
scroll to position [141, 0]
drag, startPoint x: 30, startPoint y: 219, endPoint x: 107, endPoint y: 275, distance: 95.6
click at [107, 275] on div "Context Queue: [Test] All Priority: 1 Customer Name: [PHONE_NUMBER] Phone: [PHO…" at bounding box center [96, 222] width 135 height 296
copy div "Customer Name: [PHONE_NUMBER] Phone: [PHONE_NUMBER] Address: Business location …"
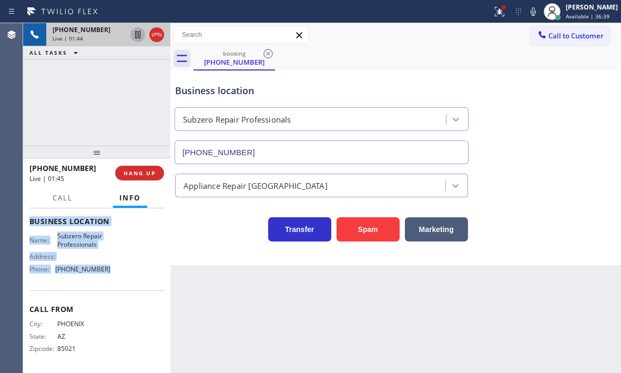
click at [136, 36] on icon at bounding box center [137, 34] width 5 height 7
click at [139, 32] on icon at bounding box center [137, 34] width 7 height 7
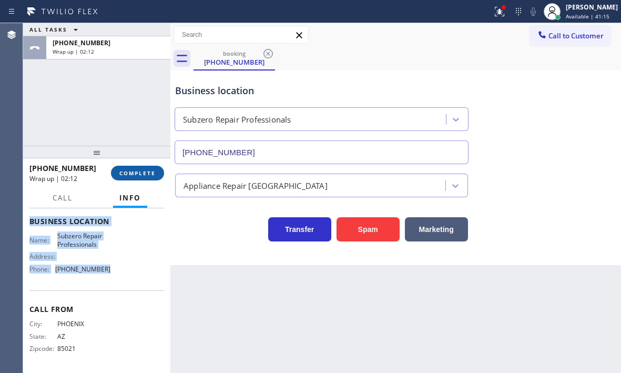
click at [139, 168] on button "COMPLETE" at bounding box center [137, 173] width 53 height 15
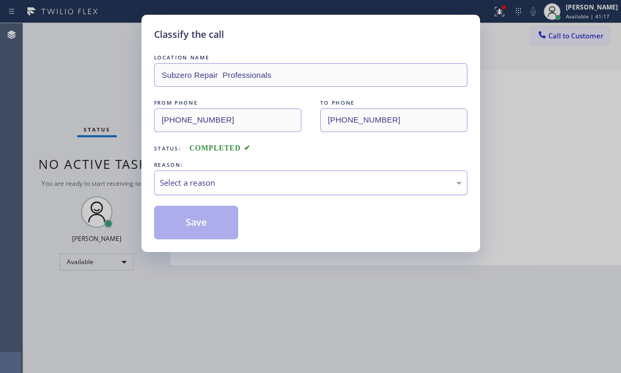
click at [226, 174] on div "Select a reason" at bounding box center [310, 182] width 313 height 25
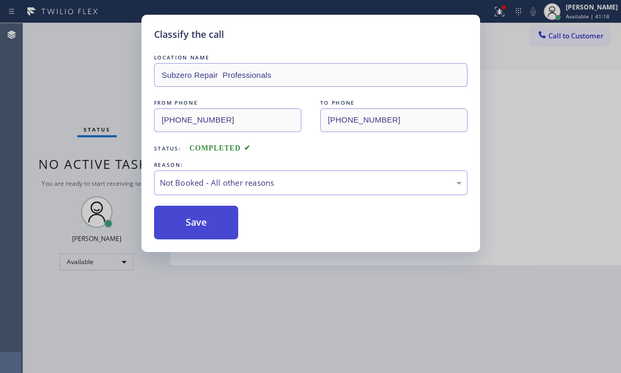
click at [177, 223] on button "Save" at bounding box center [196, 223] width 85 height 34
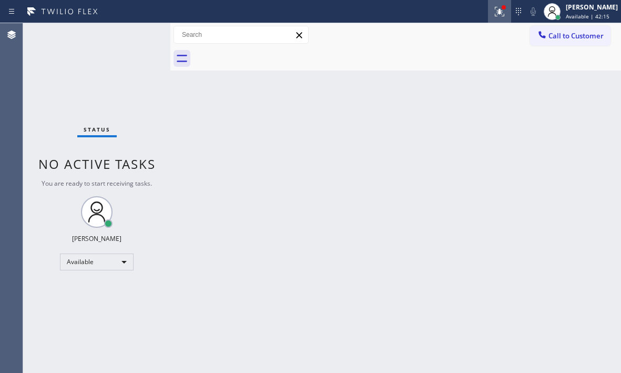
click at [492, 19] on button at bounding box center [499, 11] width 23 height 23
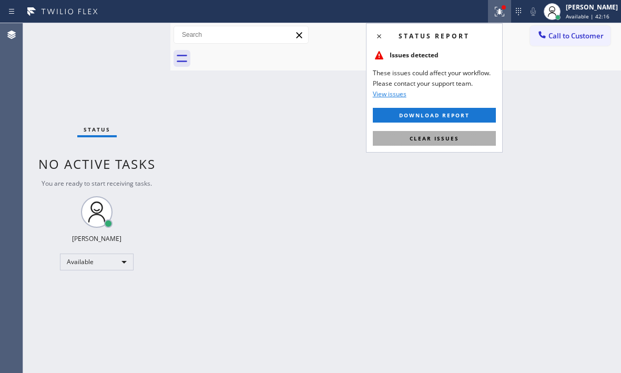
click at [458, 138] on button "Clear issues" at bounding box center [434, 138] width 123 height 15
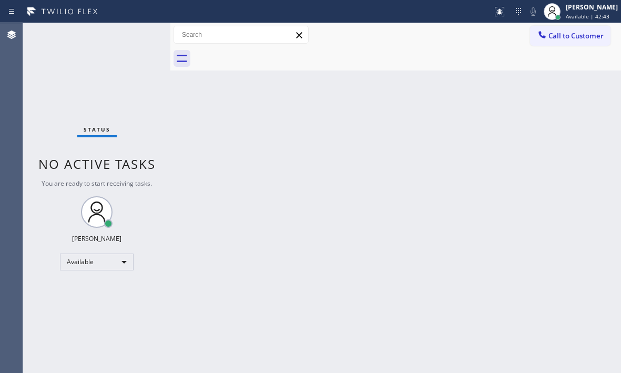
click at [397, 177] on div "Back to Dashboard Change Sender ID Customers Technicians Select a contact Outbo…" at bounding box center [395, 198] width 451 height 350
click at [485, 121] on div "Back to Dashboard Change Sender ID Customers Technicians Select a contact Outbo…" at bounding box center [395, 198] width 451 height 350
click at [533, 201] on div "Back to Dashboard Change Sender ID Customers Technicians Select a contact Outbo…" at bounding box center [395, 198] width 451 height 350
click at [542, 131] on div "Back to Dashboard Change Sender ID Customers Technicians Select a contact Outbo…" at bounding box center [395, 198] width 451 height 350
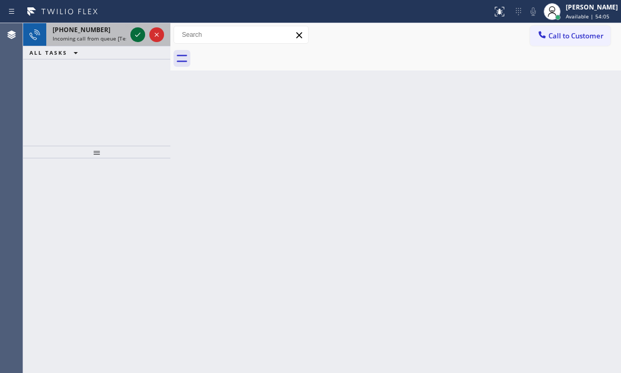
click at [143, 38] on icon at bounding box center [137, 34] width 13 height 13
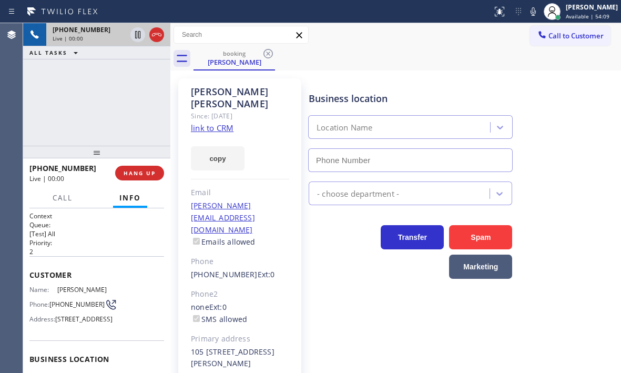
type input "[PHONE_NUMBER]"
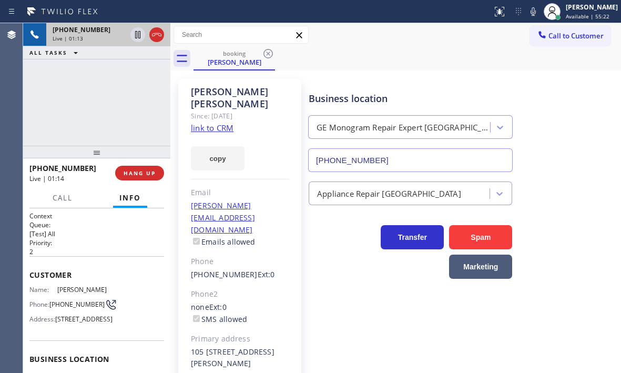
click at [165, 39] on div at bounding box center [147, 34] width 38 height 23
click at [161, 37] on icon at bounding box center [156, 34] width 13 height 13
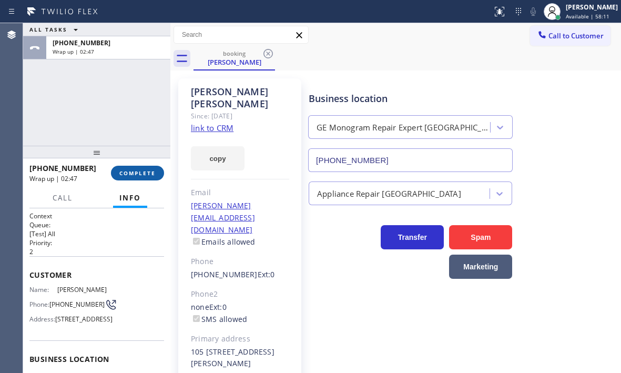
click at [137, 175] on span "COMPLETE" at bounding box center [137, 172] width 36 height 7
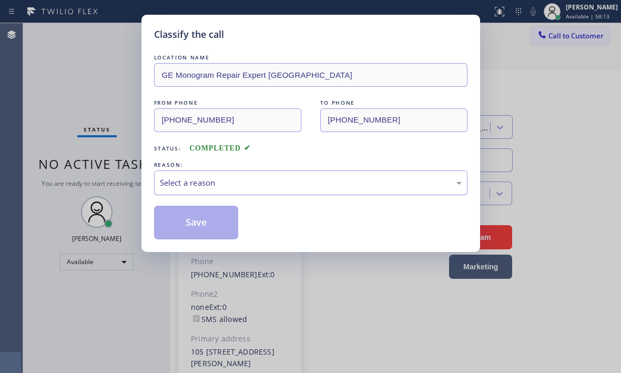
click at [261, 177] on div "Select a reason" at bounding box center [311, 183] width 302 height 12
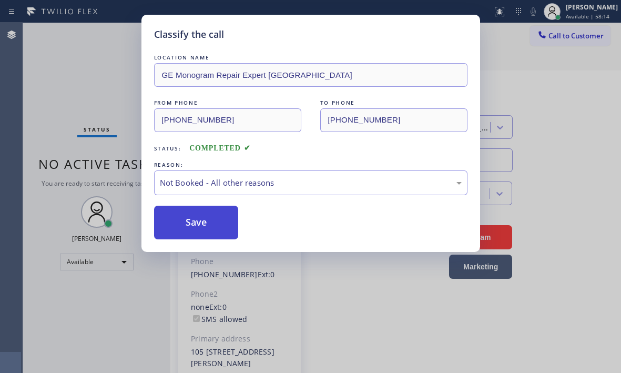
click at [169, 221] on button "Save" at bounding box center [196, 223] width 85 height 34
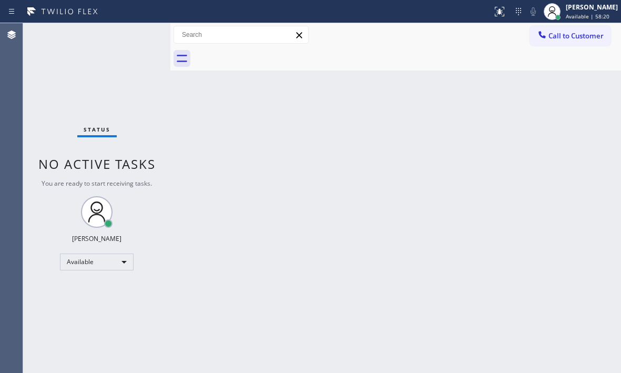
click at [141, 35] on div "Status No active tasks You are ready to start receiving tasks. [PERSON_NAME] Av…" at bounding box center [96, 198] width 147 height 350
click at [140, 35] on div "Status No active tasks You are ready to start receiving tasks. [PERSON_NAME] Av…" at bounding box center [96, 198] width 147 height 350
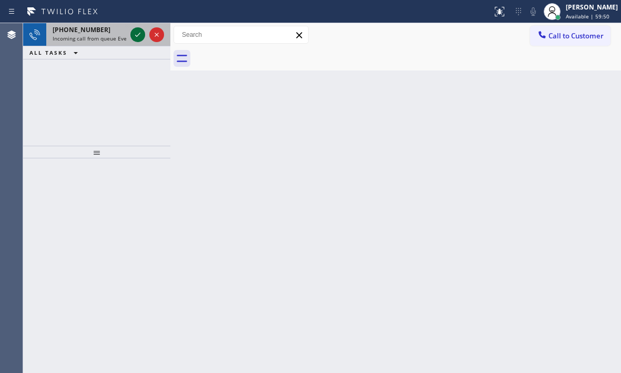
click at [140, 35] on icon at bounding box center [137, 34] width 13 height 13
click at [132, 33] on icon at bounding box center [137, 34] width 13 height 13
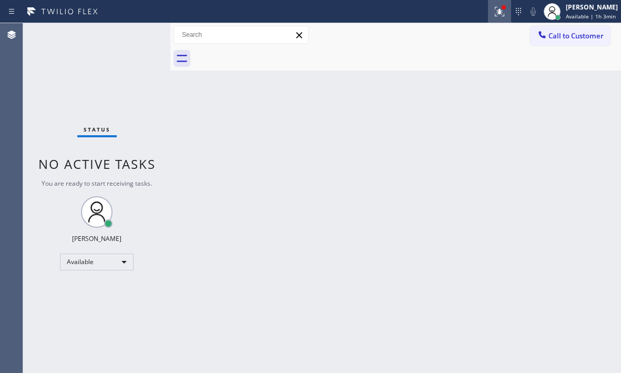
click at [496, 12] on icon at bounding box center [499, 10] width 6 height 4
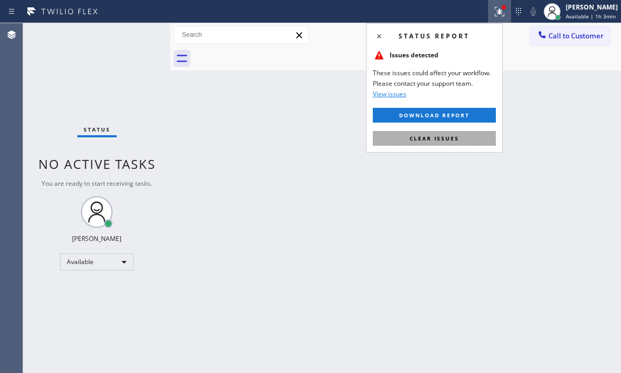
click at [441, 140] on span "Clear issues" at bounding box center [434, 138] width 49 height 7
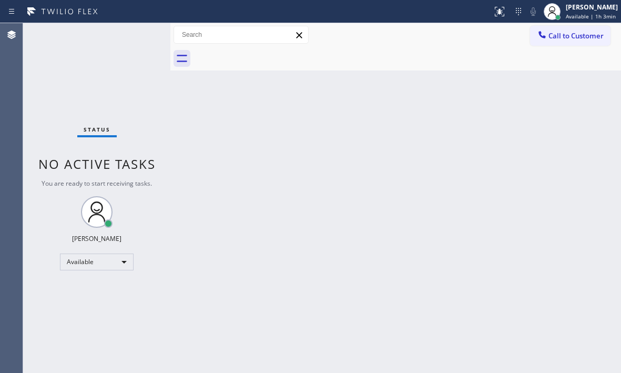
click at [140, 32] on div "Status No active tasks You are ready to start receiving tasks. [PERSON_NAME] Av…" at bounding box center [96, 198] width 147 height 350
click at [140, 31] on div "Status No active tasks You are ready to start receiving tasks. [PERSON_NAME] Av…" at bounding box center [96, 198] width 147 height 350
click at [140, 28] on div "Status No active tasks You are ready to start receiving tasks. [PERSON_NAME] Av…" at bounding box center [96, 198] width 147 height 350
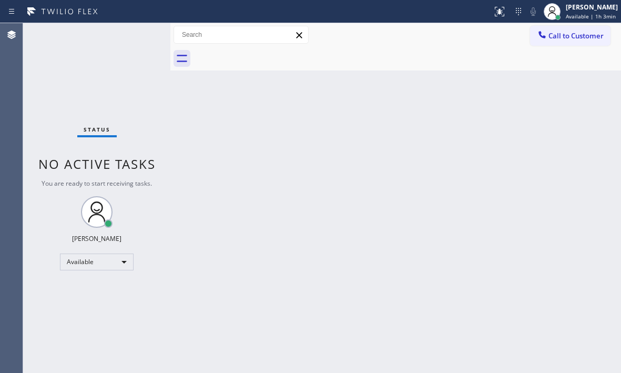
click at [140, 28] on div "Status No active tasks You are ready to start receiving tasks. [PERSON_NAME] Av…" at bounding box center [96, 198] width 147 height 350
click at [140, 27] on div "Status No active tasks You are ready to start receiving tasks. [PERSON_NAME] Av…" at bounding box center [96, 198] width 147 height 350
click at [140, 33] on div "Status No active tasks You are ready to start receiving tasks. [PERSON_NAME] Av…" at bounding box center [96, 198] width 147 height 350
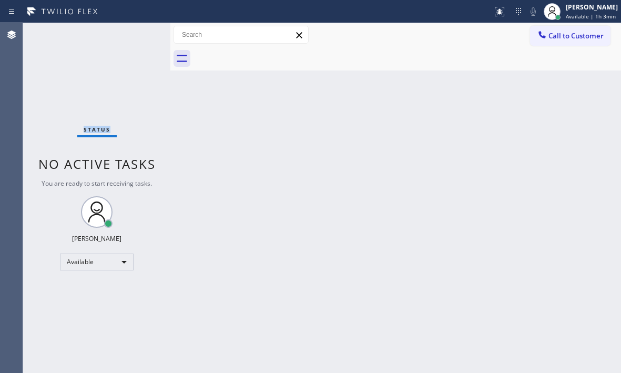
click at [140, 33] on div "Status No active tasks You are ready to start receiving tasks. [PERSON_NAME] Av…" at bounding box center [96, 198] width 147 height 350
click at [135, 37] on div "Status No active tasks You are ready to start receiving tasks. [PERSON_NAME] Av…" at bounding box center [96, 198] width 147 height 350
drag, startPoint x: 103, startPoint y: 112, endPoint x: 104, endPoint y: 119, distance: 7.4
click at [104, 115] on div "Status No active tasks You are ready to start receiving tasks. [PERSON_NAME] Av…" at bounding box center [96, 198] width 147 height 350
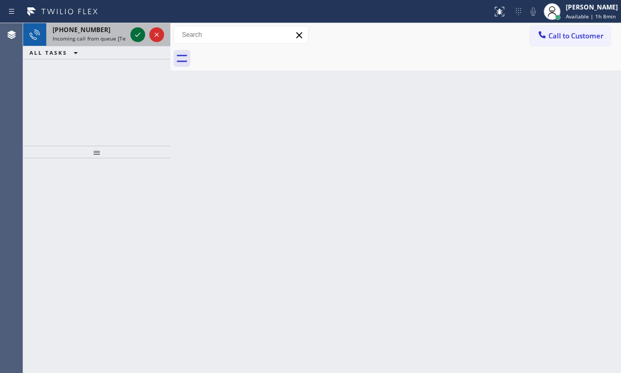
click at [137, 36] on icon at bounding box center [137, 35] width 5 height 4
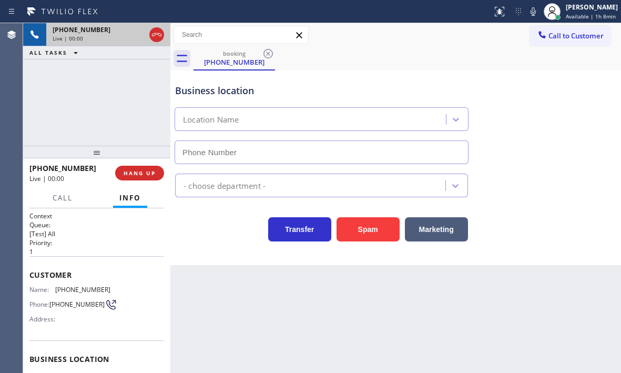
type input "[PHONE_NUMBER]"
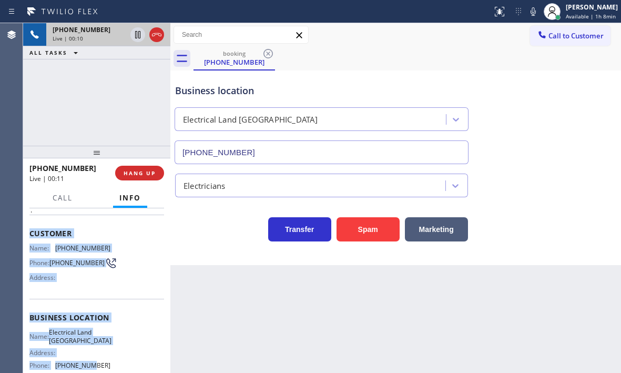
scroll to position [105, 0]
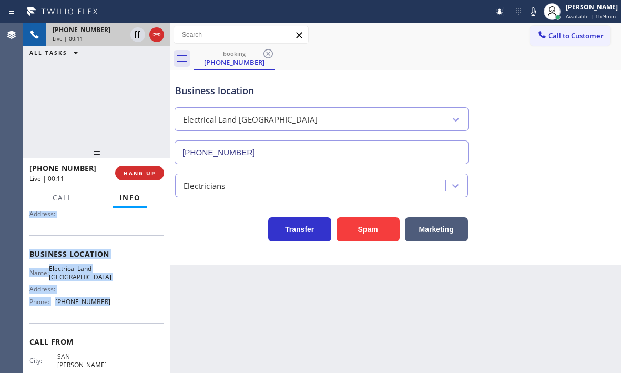
drag, startPoint x: 28, startPoint y: 274, endPoint x: 109, endPoint y: 315, distance: 90.5
click at [108, 315] on div "Context Queue: [Test] All Priority: 1 Customer Name: [PHONE_NUMBER] Phone: [PHO…" at bounding box center [96, 290] width 147 height 165
copy div "Customer Name: [PHONE_NUMBER] Phone: [PHONE_NUMBER] Address: Business location …"
click at [137, 35] on icon at bounding box center [137, 34] width 5 height 7
click at [139, 39] on icon at bounding box center [137, 34] width 13 height 13
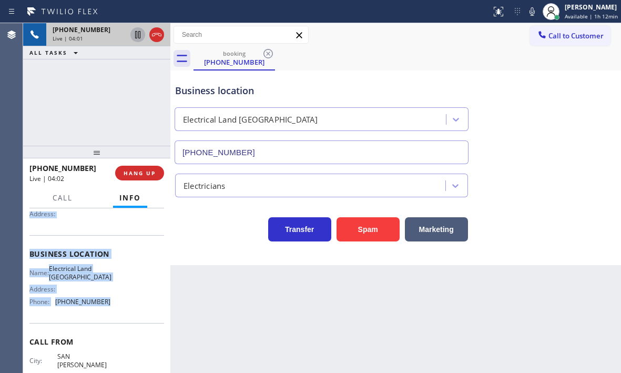
click at [135, 33] on icon at bounding box center [137, 34] width 13 height 13
click at [136, 36] on icon at bounding box center [137, 34] width 13 height 13
click at [526, 12] on icon at bounding box center [532, 11] width 13 height 13
click at [529, 10] on icon at bounding box center [531, 11] width 5 height 8
click at [155, 34] on div "[PHONE_NUMBER] Live | 10:24" at bounding box center [106, 34] width 120 height 23
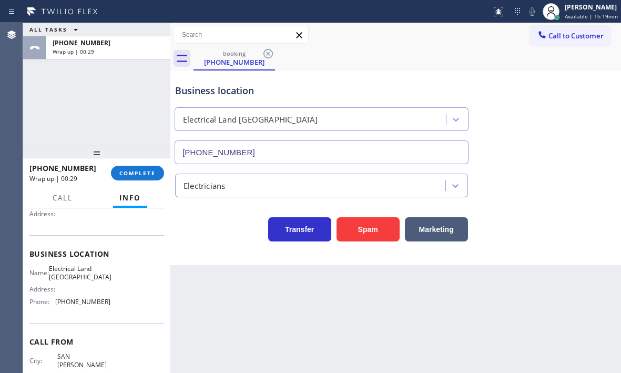
click at [135, 161] on div "[PHONE_NUMBER] Wrap up | 00:29 COMPLETE" at bounding box center [96, 172] width 135 height 27
click at [135, 170] on span "COMPLETE" at bounding box center [137, 172] width 36 height 7
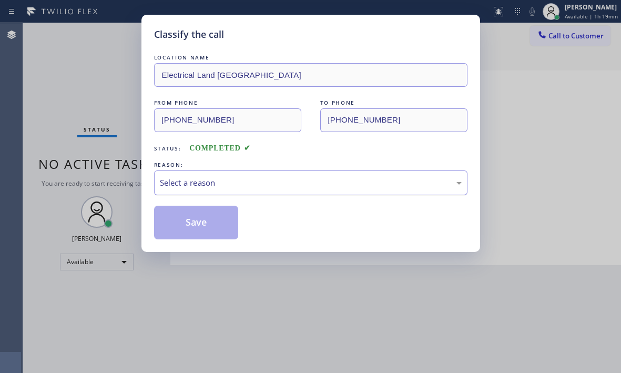
click at [321, 179] on div "Select a reason" at bounding box center [311, 183] width 302 height 12
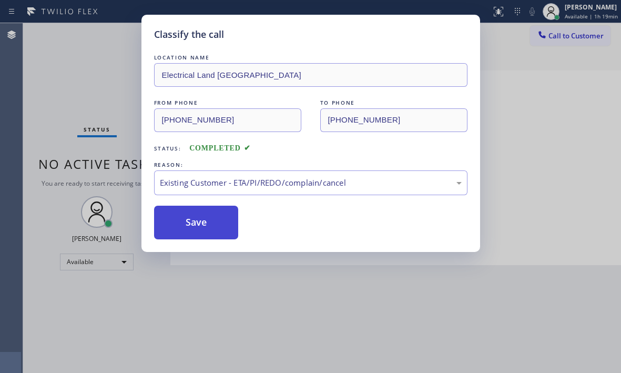
click at [198, 212] on button "Save" at bounding box center [196, 223] width 85 height 34
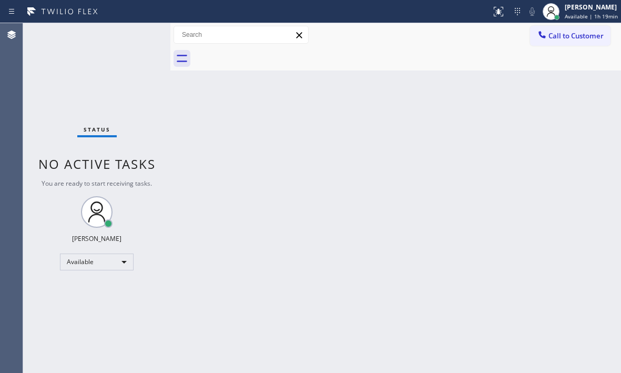
click at [518, 176] on div "Back to Dashboard Change Sender ID Customers Technicians Select a contact Outbo…" at bounding box center [395, 198] width 451 height 350
click at [581, 189] on div "Back to Dashboard Change Sender ID Customers Technicians Select a contact Outbo…" at bounding box center [395, 198] width 451 height 350
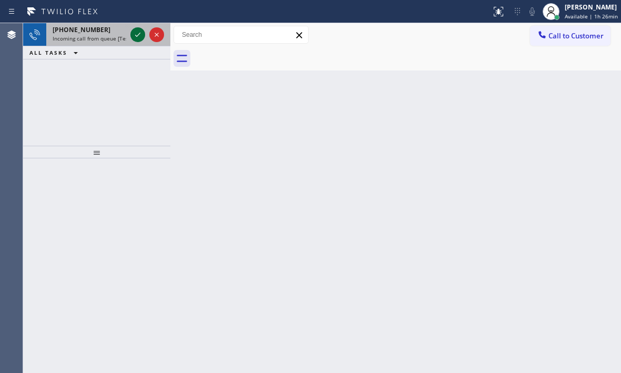
click at [139, 38] on icon at bounding box center [137, 34] width 13 height 13
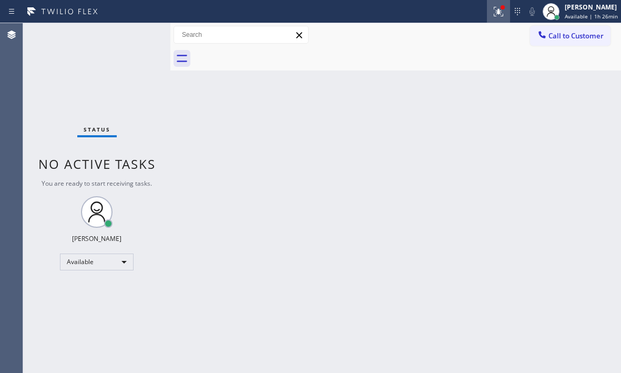
click at [494, 12] on icon at bounding box center [497, 10] width 6 height 7
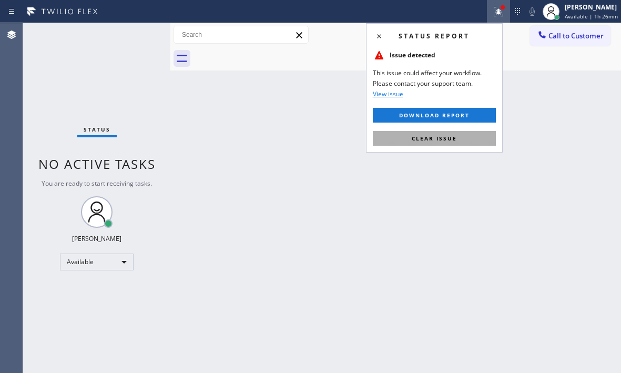
click at [459, 136] on button "Clear issue" at bounding box center [434, 138] width 123 height 15
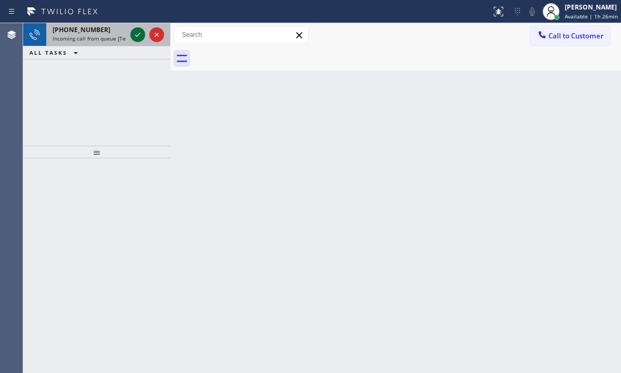
drag, startPoint x: 104, startPoint y: 29, endPoint x: 138, endPoint y: 33, distance: 34.4
click at [105, 27] on div "[PHONE_NUMBER]" at bounding box center [90, 29] width 74 height 9
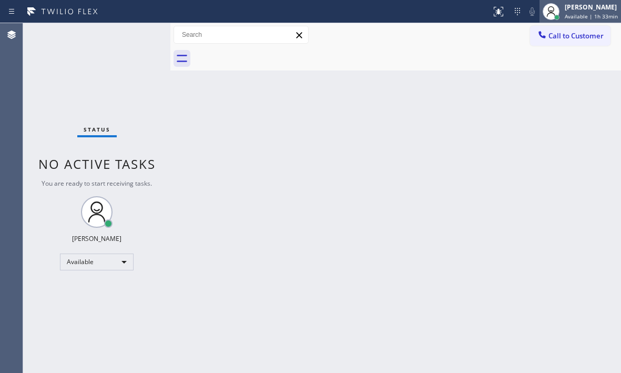
click at [565, 8] on div "[PERSON_NAME]" at bounding box center [591, 7] width 53 height 9
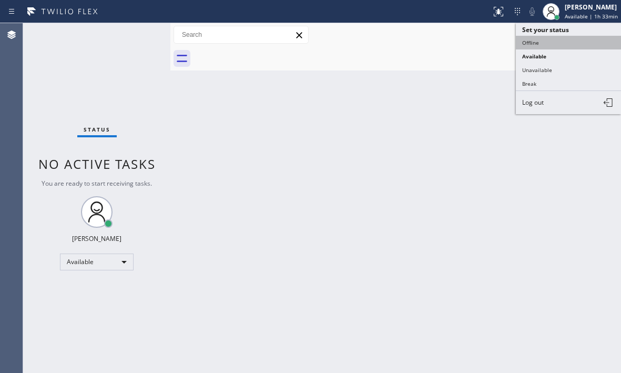
click at [539, 41] on button "Offline" at bounding box center [568, 43] width 105 height 14
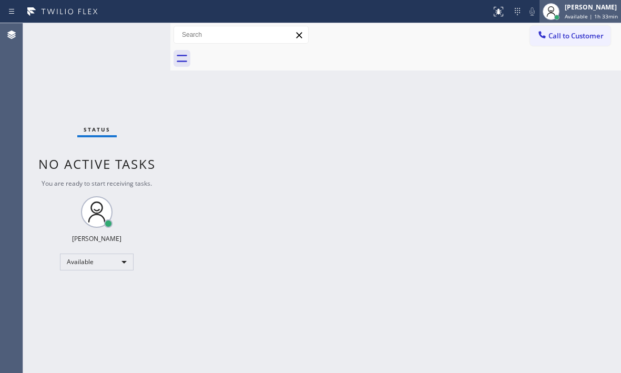
click at [582, 9] on div "[PERSON_NAME]" at bounding box center [591, 7] width 53 height 9
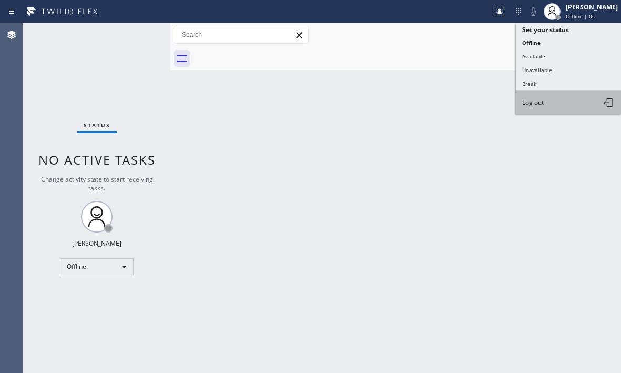
click at [552, 103] on button "Log out" at bounding box center [568, 102] width 105 height 23
